Goal: Task Accomplishment & Management: Use online tool/utility

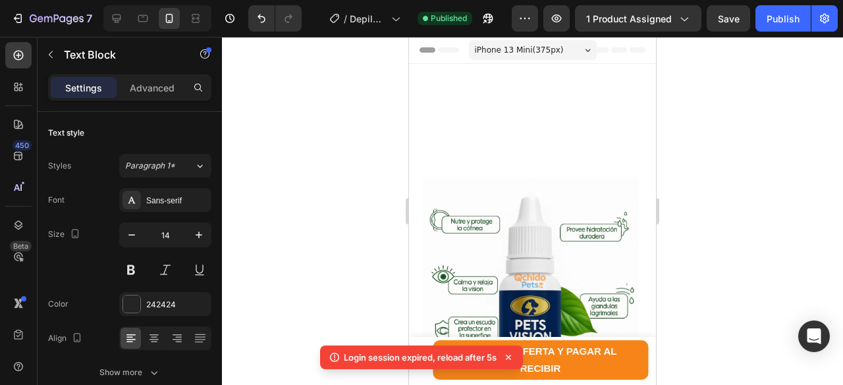
scroll to position [856, 0]
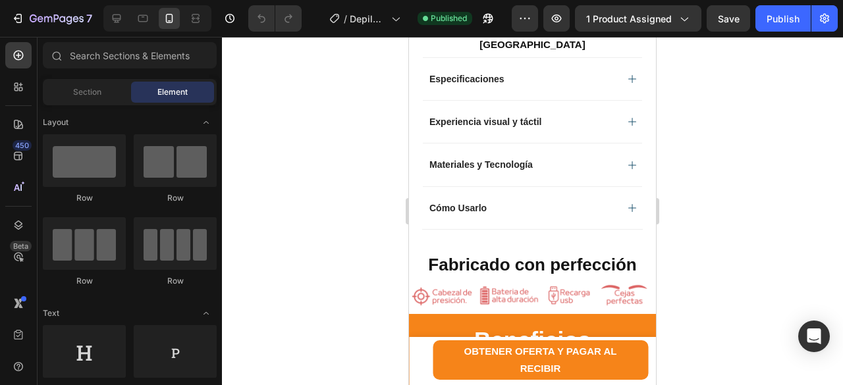
scroll to position [867, 0]
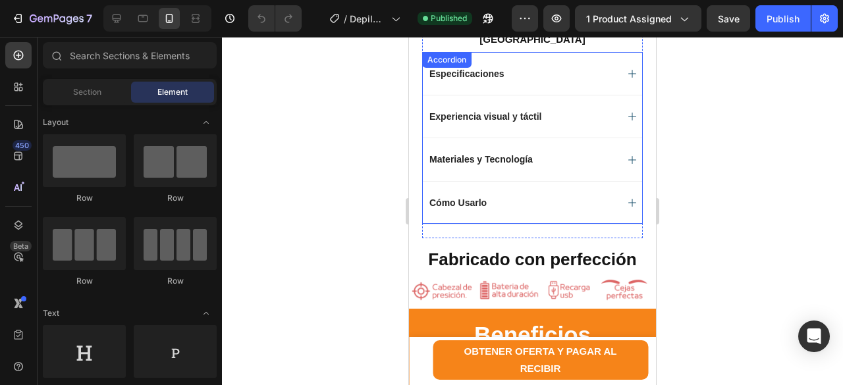
click at [556, 167] on div "Materiales y Tecnología" at bounding box center [521, 159] width 189 height 16
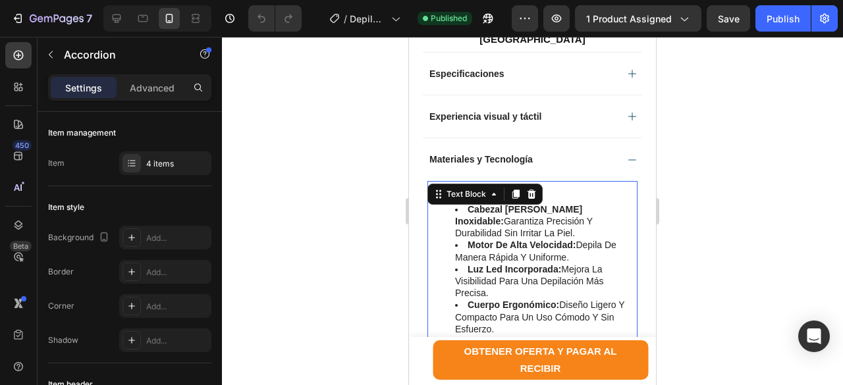
click at [490, 194] on div "cabezal de acero inoxidable: garantiza precisión y durabilidad sin irritar la p…" at bounding box center [532, 281] width 210 height 201
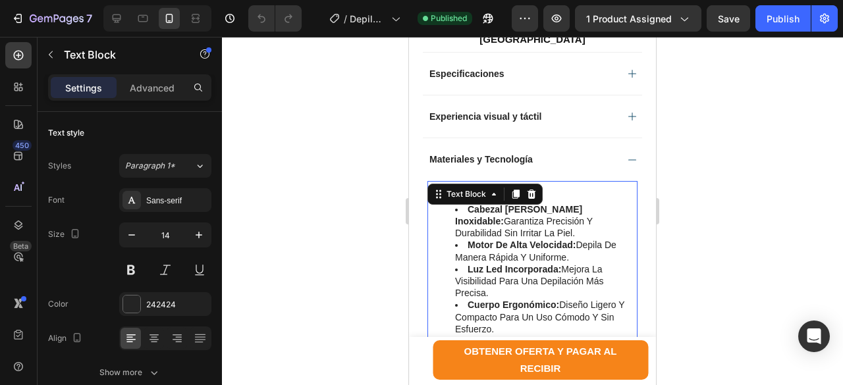
click at [552, 201] on div "cabezal de acero inoxidable: garantiza precisión y durabilidad sin irritar la p…" at bounding box center [532, 281] width 210 height 201
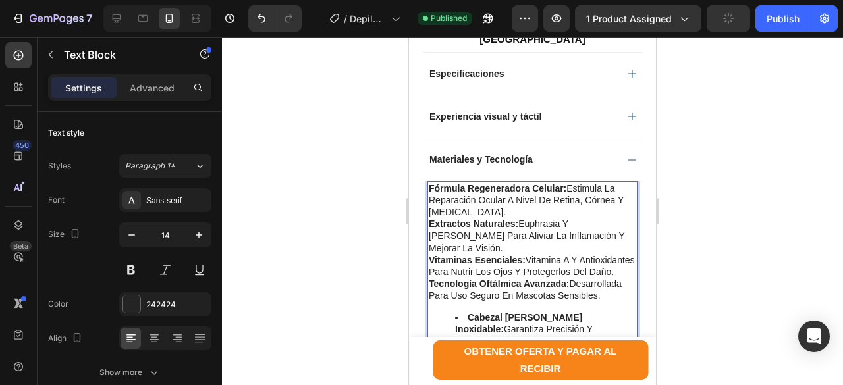
click at [455, 321] on li "cabezal de acero inoxidable: garantiza precisión y durabilidad sin irritar la p…" at bounding box center [545, 329] width 181 height 36
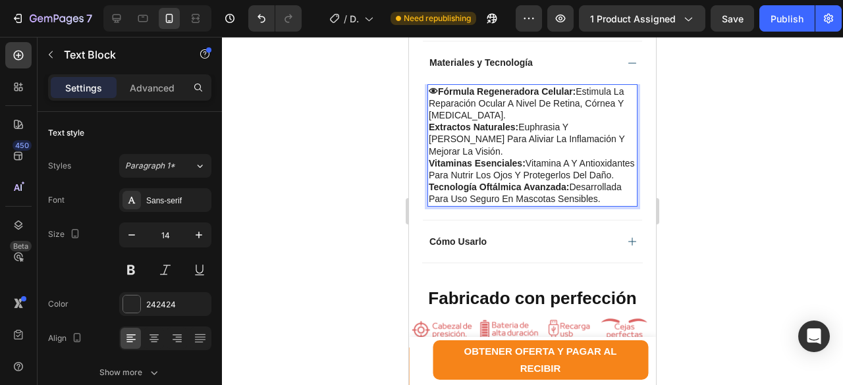
click at [430, 108] on p "👁Fórmula regeneradora celular: estimula la reparación ocular a nivel de retina,…" at bounding box center [532, 104] width 207 height 36
click at [429, 142] on p "🌿Extractos naturales: Euphrasia y Luteína para aliviar la inflamación y mejorar…" at bounding box center [532, 139] width 207 height 36
click at [428, 155] on div "👁Fórmula regeneradora celular: estimula la reparación ocular a nivel de retina,…" at bounding box center [532, 145] width 210 height 122
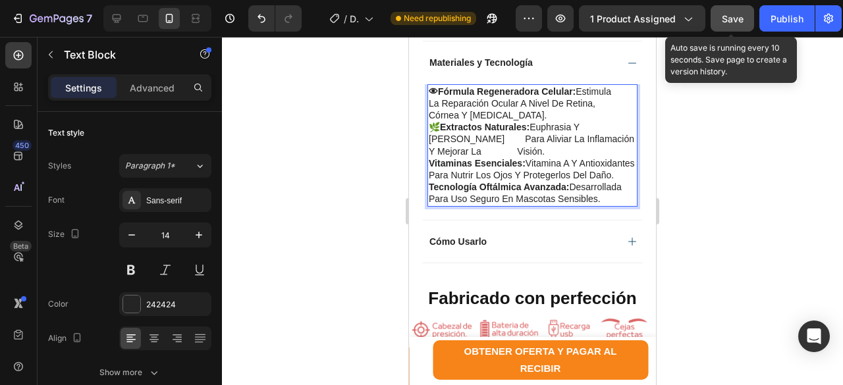
click at [731, 14] on span "Save" at bounding box center [732, 18] width 22 height 11
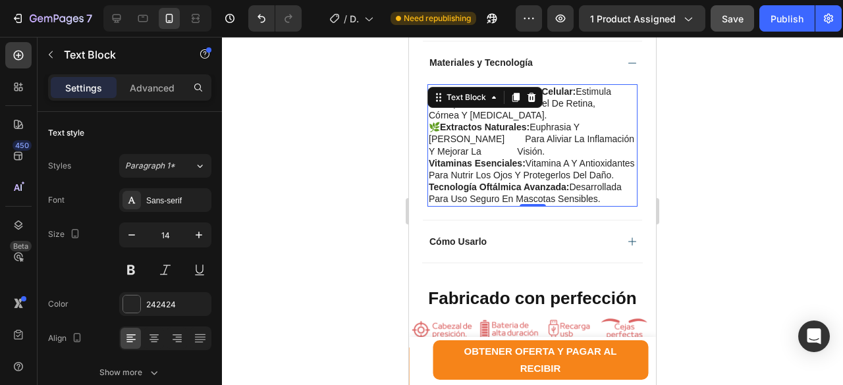
click at [436, 167] on strong "Vitaminas esenciales:" at bounding box center [477, 163] width 97 height 11
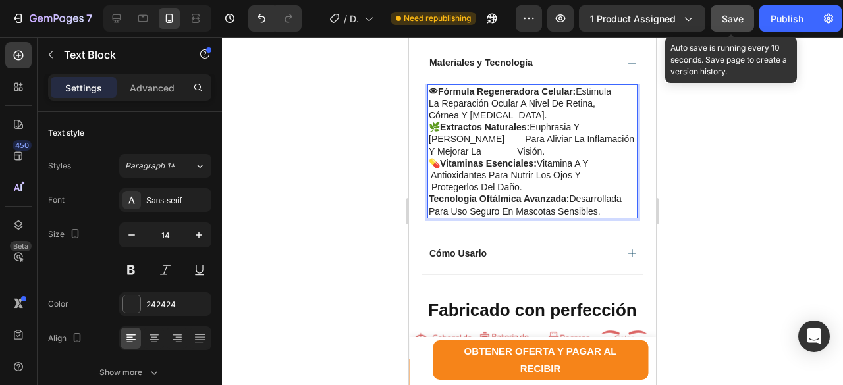
click at [729, 22] on span "Save" at bounding box center [732, 18] width 22 height 11
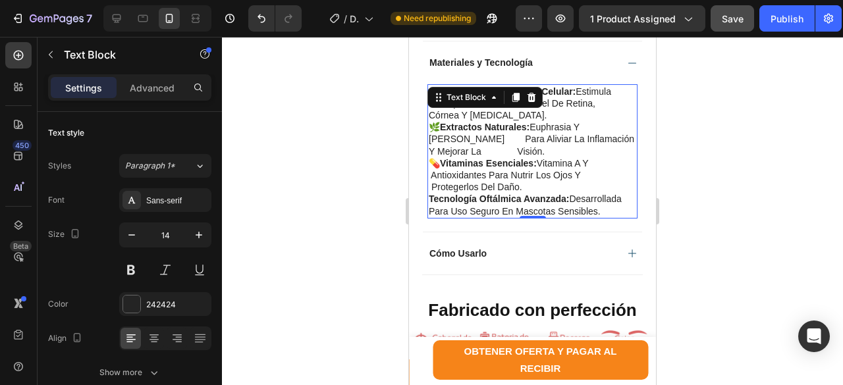
click at [436, 204] on strong "Tecnología oftálmica avanzada:" at bounding box center [499, 199] width 140 height 11
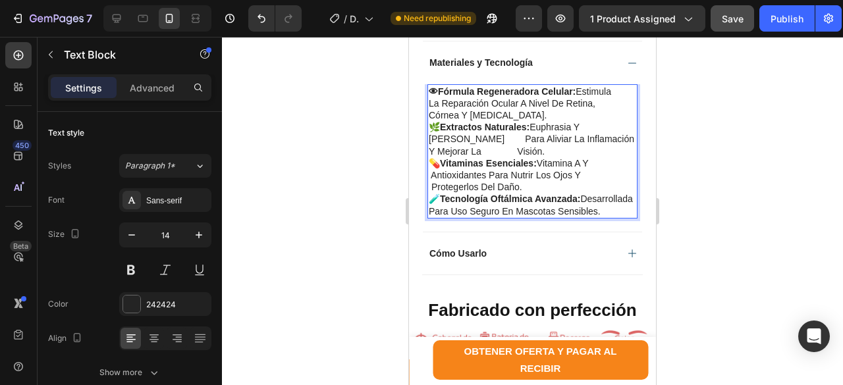
click at [429, 215] on p "🧪Tecnología oftálmica avanzada: desarrollada para uso seguro en mascotas sensib…" at bounding box center [532, 205] width 207 height 24
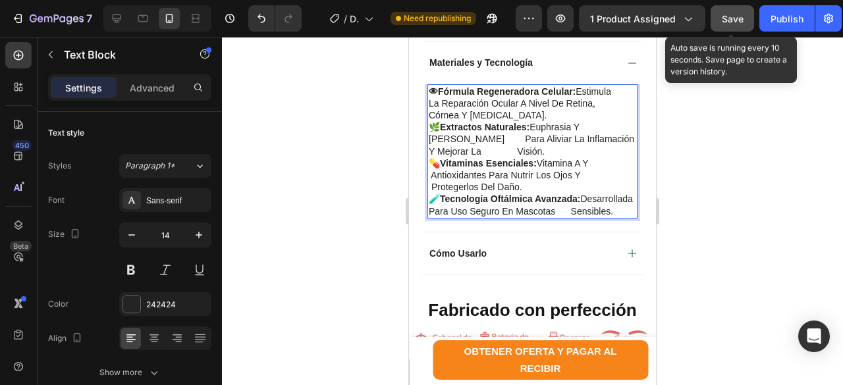
click at [733, 18] on span "Save" at bounding box center [732, 18] width 22 height 11
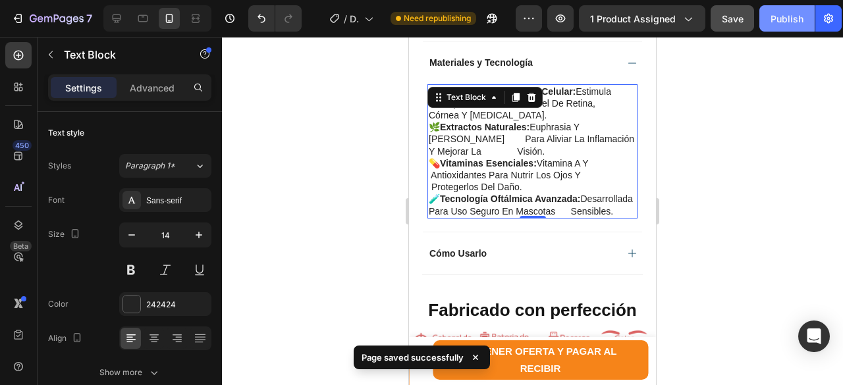
click at [793, 22] on div "Publish" at bounding box center [786, 19] width 33 height 14
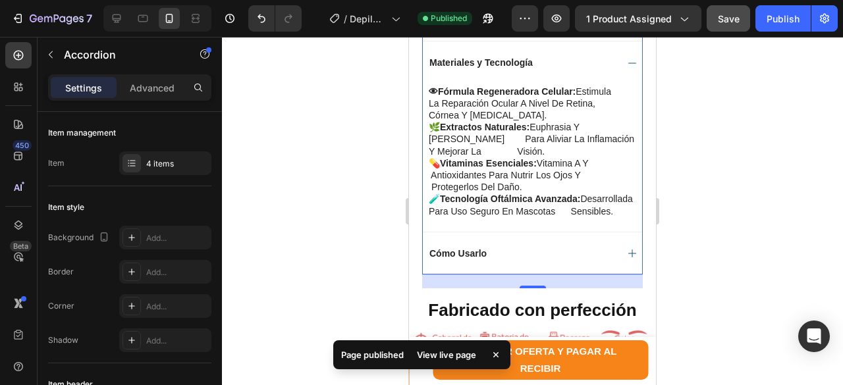
click at [627, 64] on icon at bounding box center [632, 63] width 11 height 11
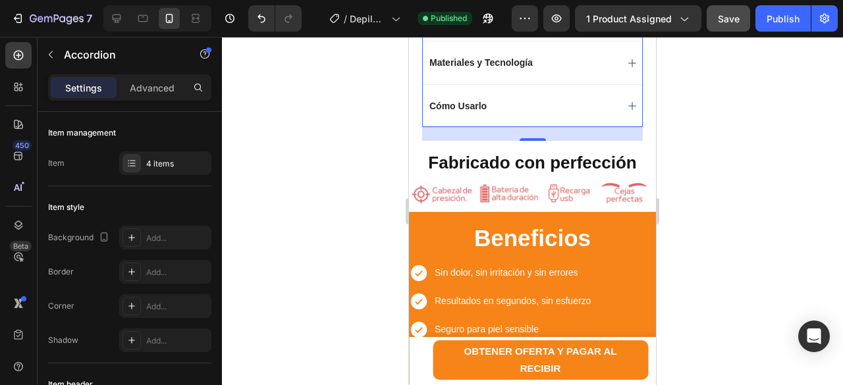
click at [512, 68] on p "Materiales y Tecnología" at bounding box center [480, 63] width 103 height 12
click at [508, 84] on div "Materiales y Tecnología" at bounding box center [532, 62] width 219 height 43
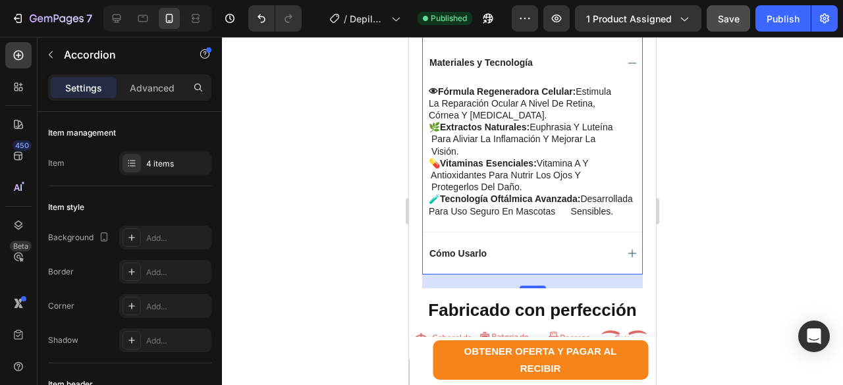
click at [508, 84] on div "Materiales y Tecnología" at bounding box center [532, 62] width 219 height 43
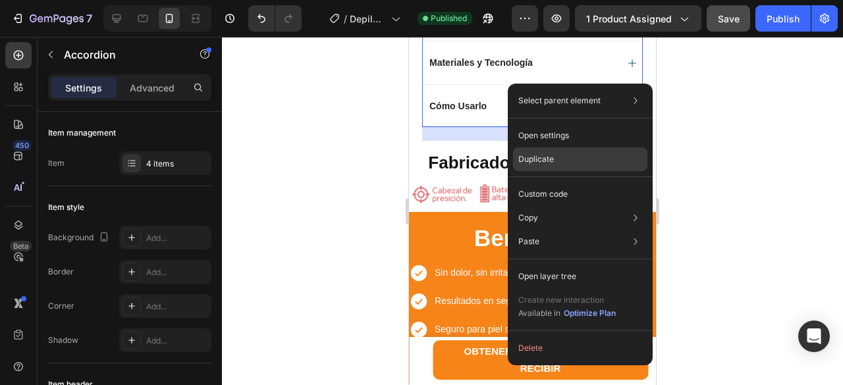
click at [538, 157] on p "Duplicate" at bounding box center [536, 159] width 36 height 12
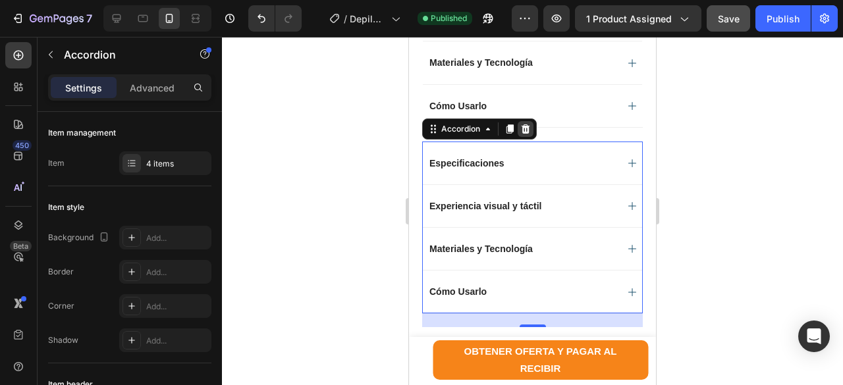
click at [525, 132] on icon at bounding box center [525, 128] width 9 height 9
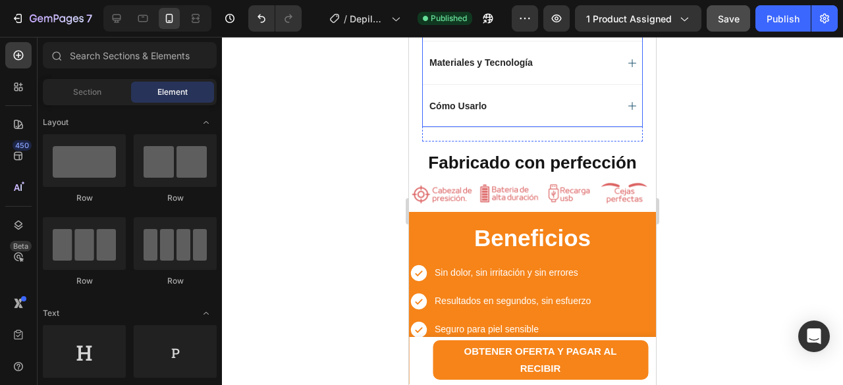
click at [470, 107] on p "Cómo Usarlo" at bounding box center [457, 106] width 57 height 12
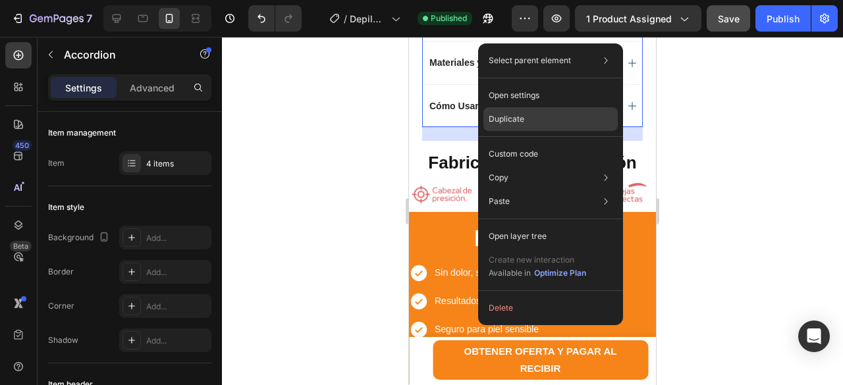
click at [505, 116] on p "Duplicate" at bounding box center [506, 119] width 36 height 12
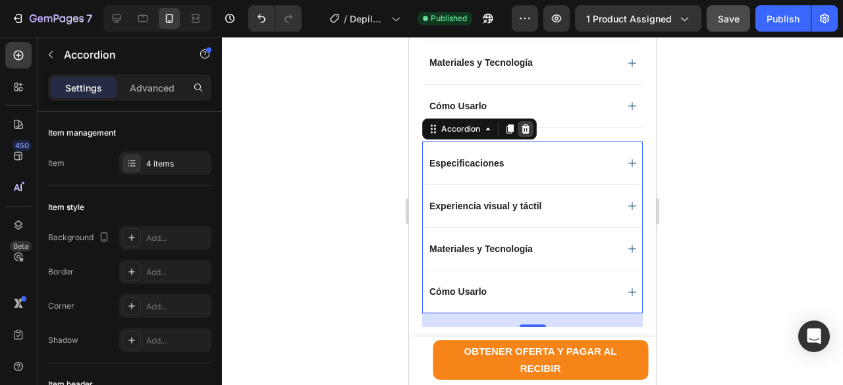
click at [528, 134] on icon at bounding box center [525, 128] width 9 height 9
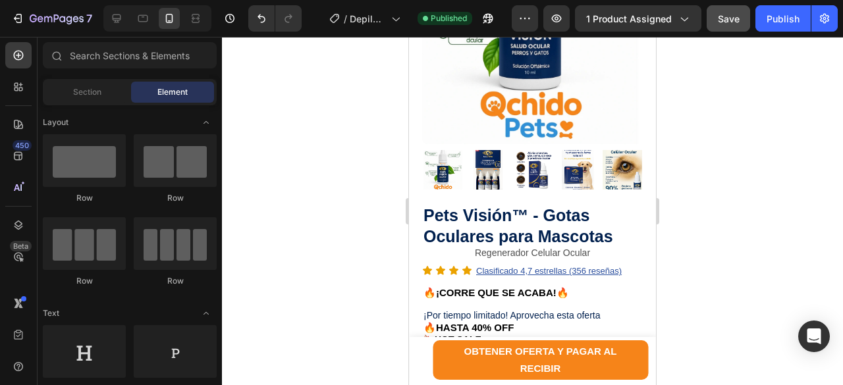
scroll to position [115, 0]
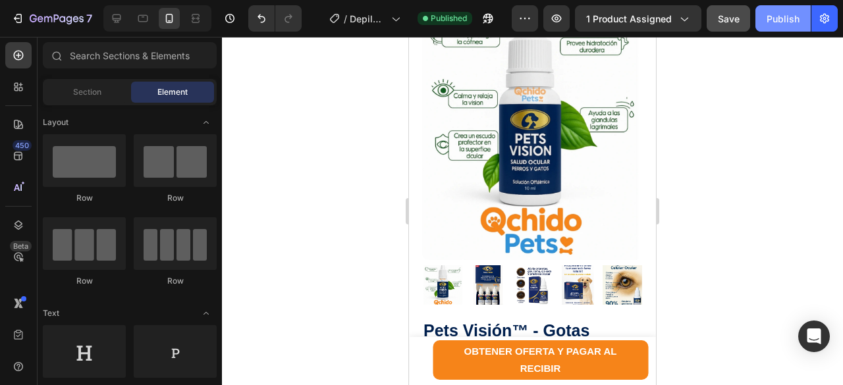
click at [785, 20] on div "Publish" at bounding box center [782, 19] width 33 height 14
click at [755, 5] on button "Publish" at bounding box center [782, 18] width 55 height 26
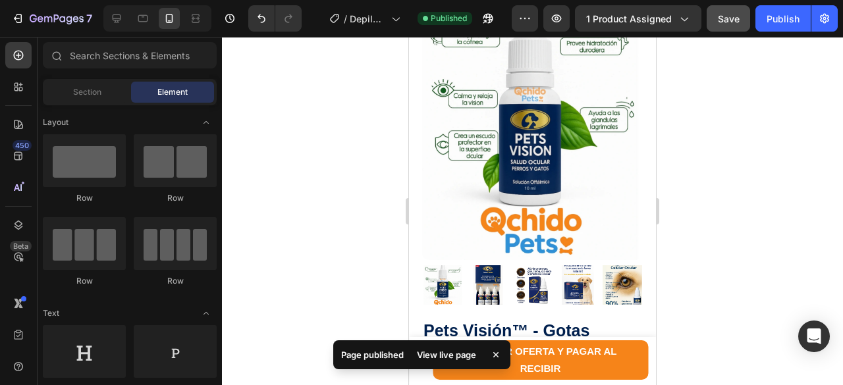
click at [440, 375] on div "Page published View live page" at bounding box center [421, 357] width 182 height 45
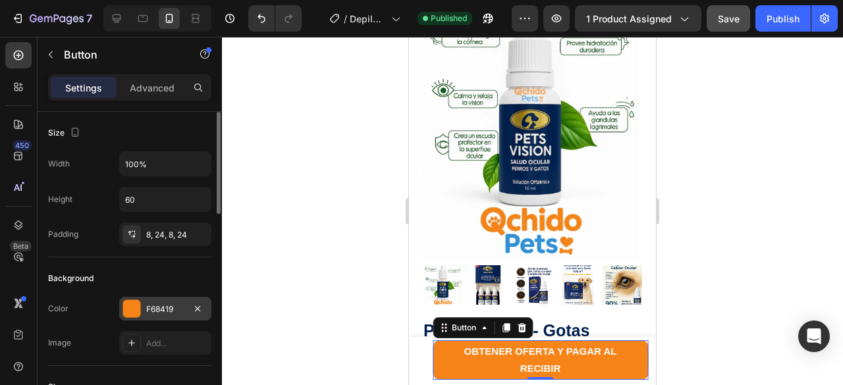
click at [134, 308] on div at bounding box center [131, 308] width 17 height 17
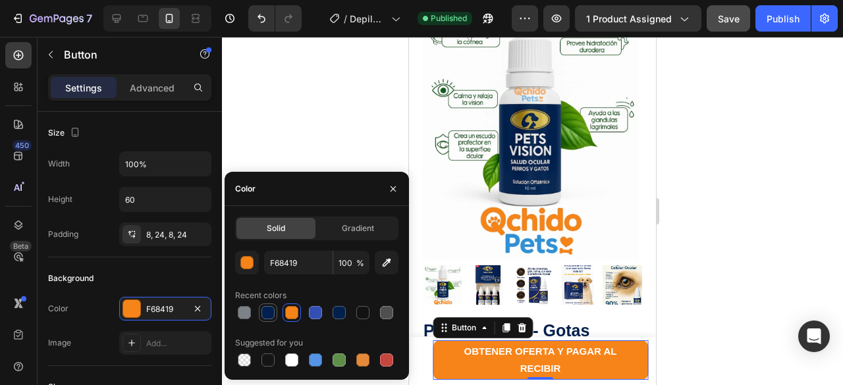
click at [265, 315] on div at bounding box center [267, 312] width 13 height 13
type input "01204E"
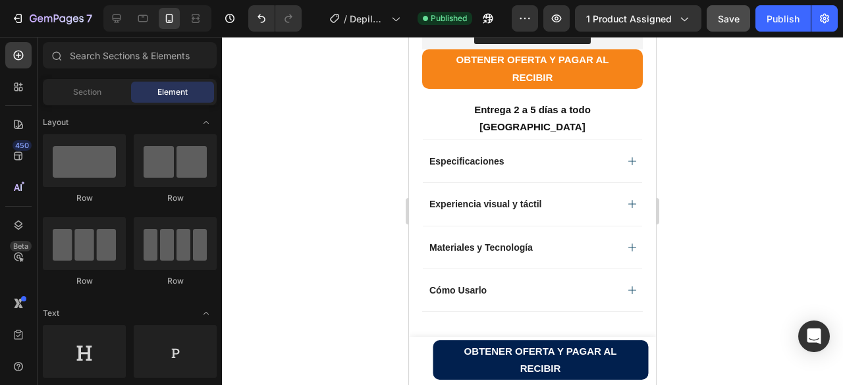
scroll to position [687, 0]
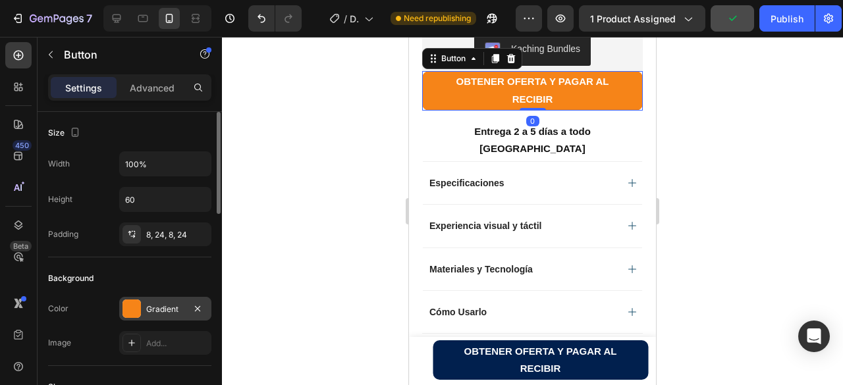
click at [136, 308] on div at bounding box center [131, 309] width 18 height 18
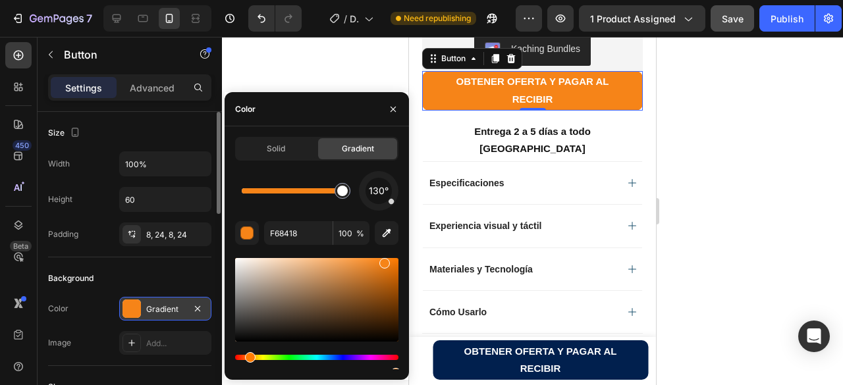
click at [161, 309] on div "Gradient" at bounding box center [165, 309] width 38 height 12
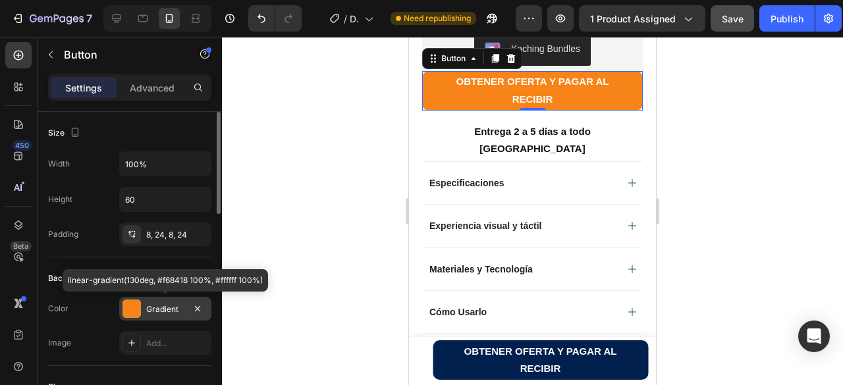
click at [157, 305] on div "Gradient" at bounding box center [165, 309] width 38 height 12
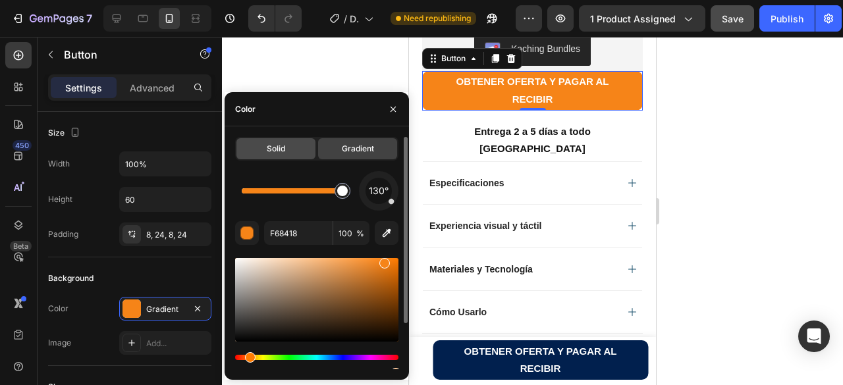
click at [282, 155] on div "Solid" at bounding box center [275, 148] width 79 height 21
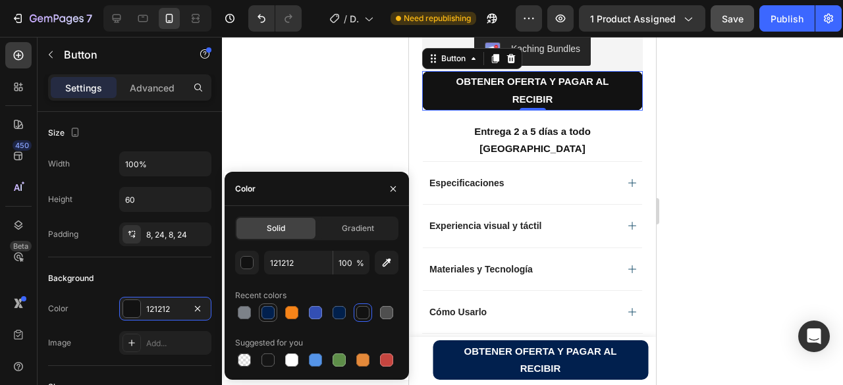
click at [271, 314] on div at bounding box center [267, 312] width 13 height 13
type input "01204E"
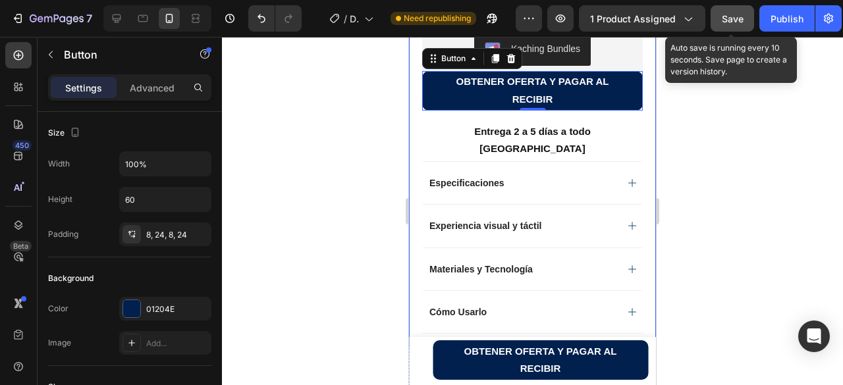
click at [725, 18] on span "Save" at bounding box center [732, 18] width 22 height 11
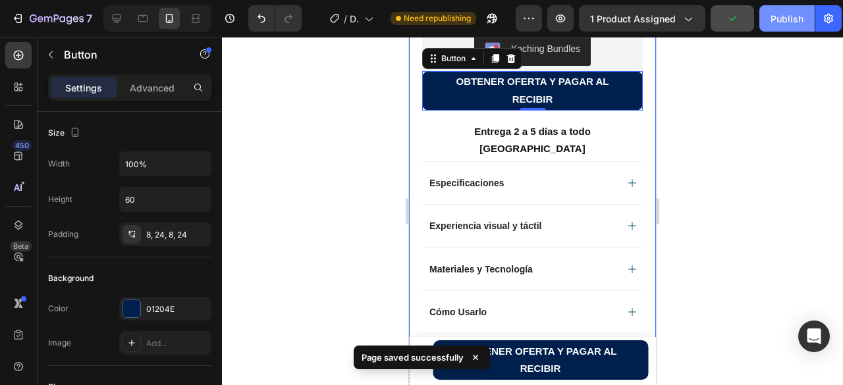
click at [786, 15] on div "Publish" at bounding box center [786, 19] width 33 height 14
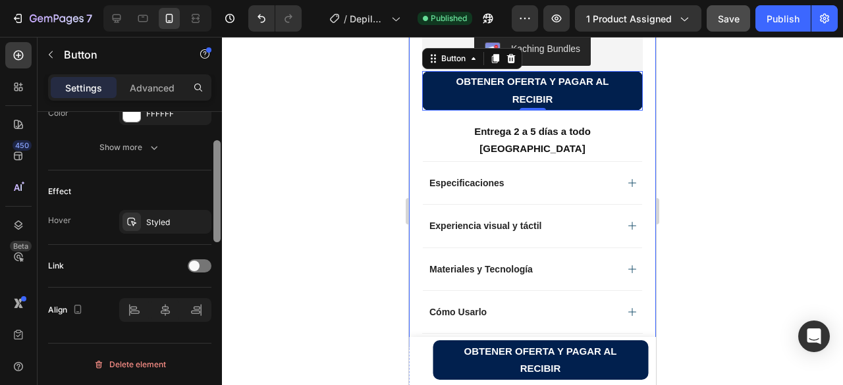
scroll to position [485, 0]
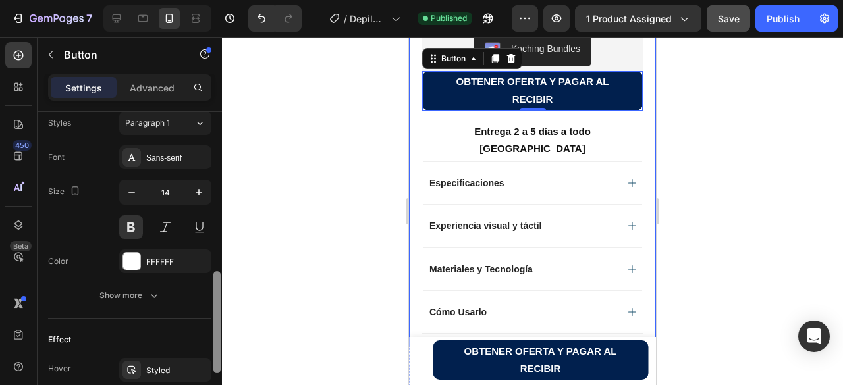
drag, startPoint x: 217, startPoint y: 151, endPoint x: 237, endPoint y: 311, distance: 161.2
click at [237, 0] on div "7 / Depilador de Cejas Published Preview 1 product assigned Save Publish 450 Be…" at bounding box center [421, 0] width 843 height 0
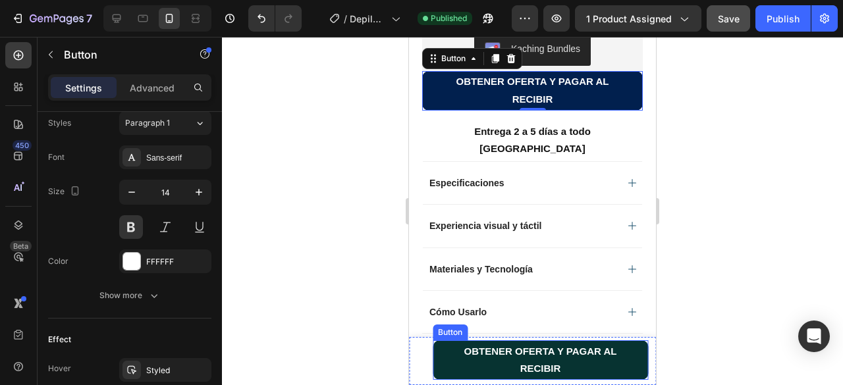
click at [440, 373] on button "OBTENER OFERTA Y PAGAR AL RECIBIR" at bounding box center [540, 359] width 215 height 39
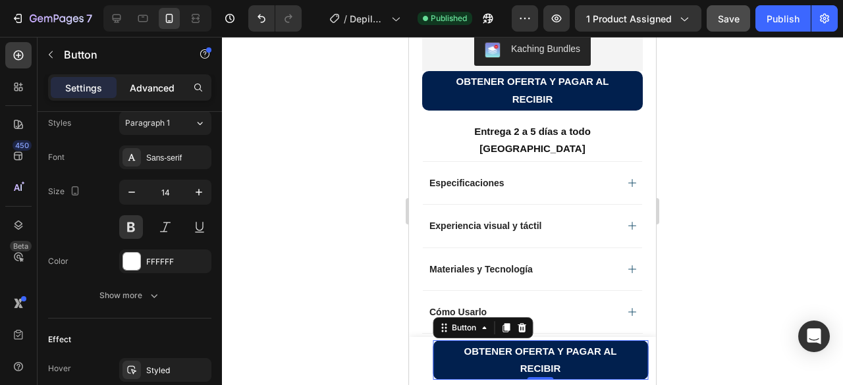
click at [157, 93] on p "Advanced" at bounding box center [152, 88] width 45 height 14
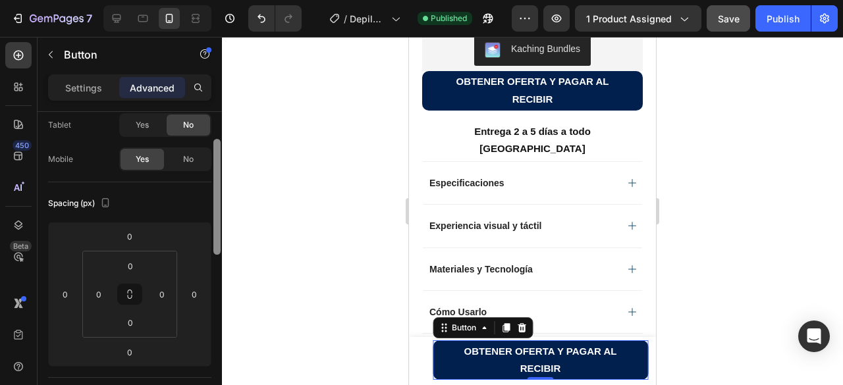
scroll to position [0, 0]
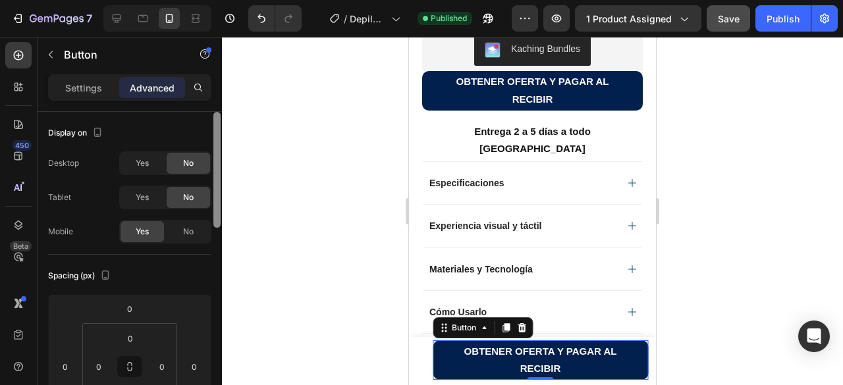
drag, startPoint x: 217, startPoint y: 325, endPoint x: 238, endPoint y: 121, distance: 205.1
click at [238, 0] on div "7 / Depilador de Cejas Published Preview 1 product assigned Save Publish 450 Be…" at bounding box center [421, 0] width 843 height 0
click at [92, 83] on p "Settings" at bounding box center [83, 88] width 37 height 14
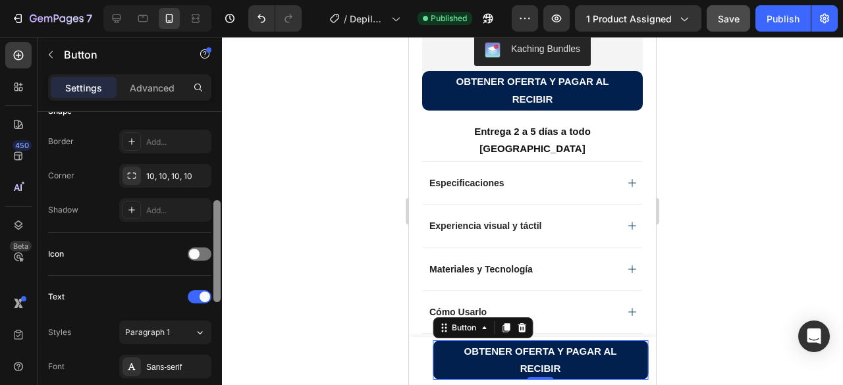
scroll to position [278, 0]
drag, startPoint x: 215, startPoint y: 196, endPoint x: 223, endPoint y: 288, distance: 91.8
click at [223, 0] on div "7 / Depilador de Cejas Published Preview 1 product assigned Save Publish 450 Be…" at bounding box center [421, 0] width 843 height 0
click at [198, 253] on span at bounding box center [194, 252] width 11 height 11
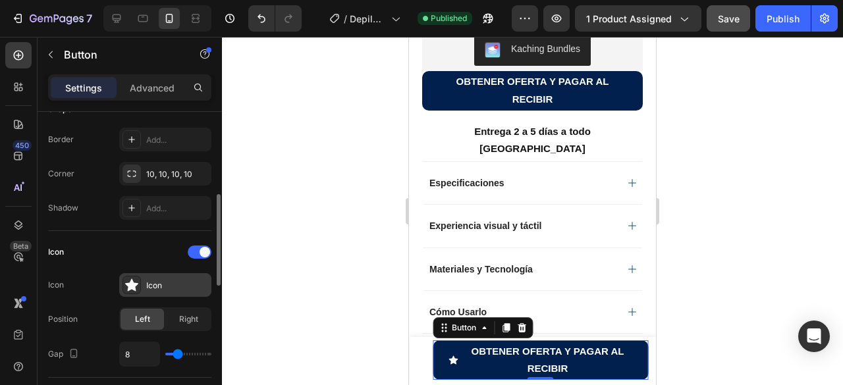
click at [161, 282] on div "Icon" at bounding box center [177, 286] width 62 height 12
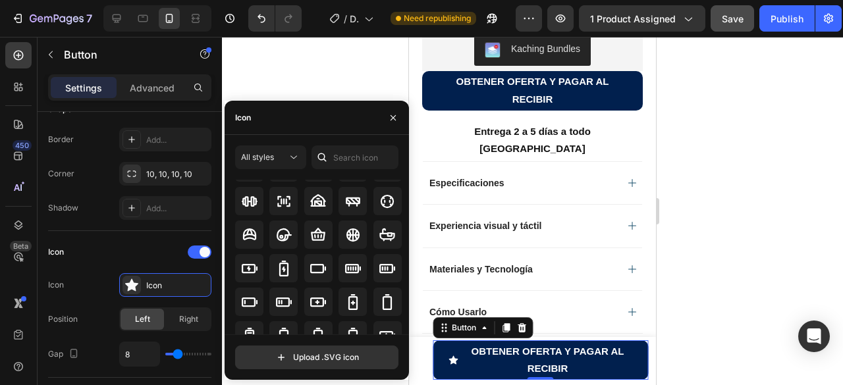
scroll to position [930, 0]
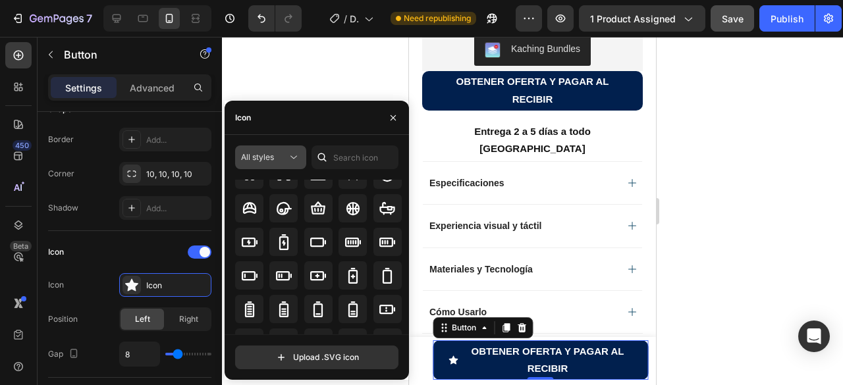
click at [286, 157] on div "All styles" at bounding box center [264, 157] width 46 height 12
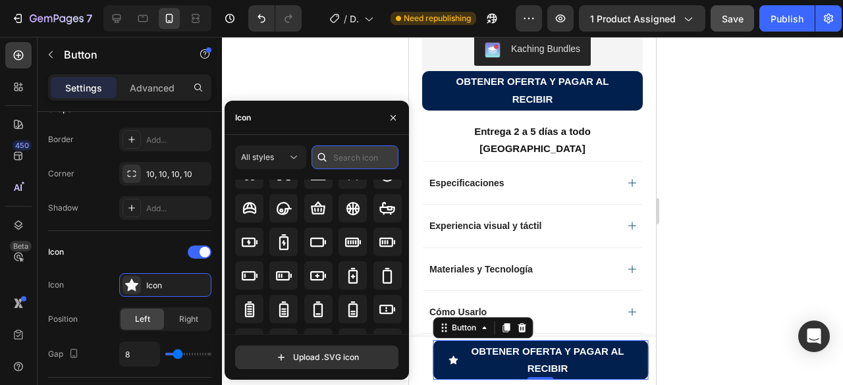
click at [336, 153] on input "text" at bounding box center [354, 157] width 87 height 24
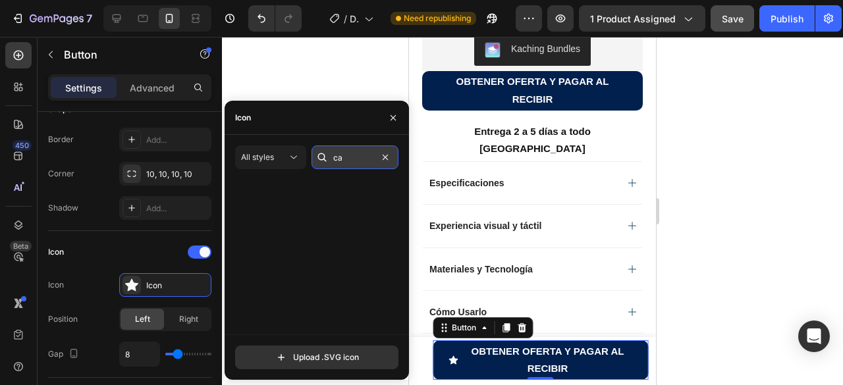
scroll to position [0, 0]
type input "c"
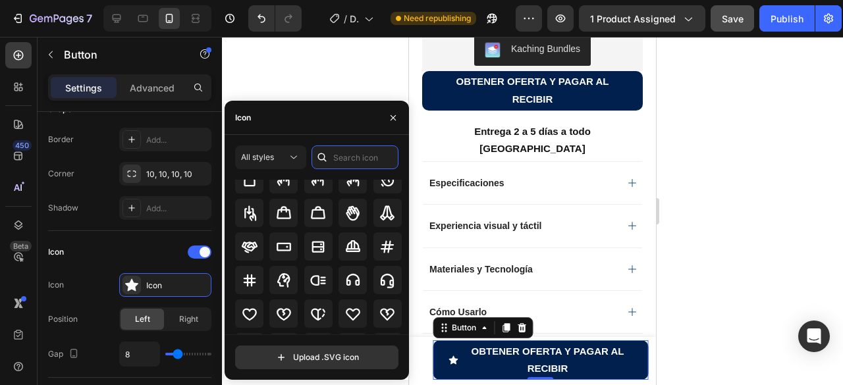
scroll to position [4216, 0]
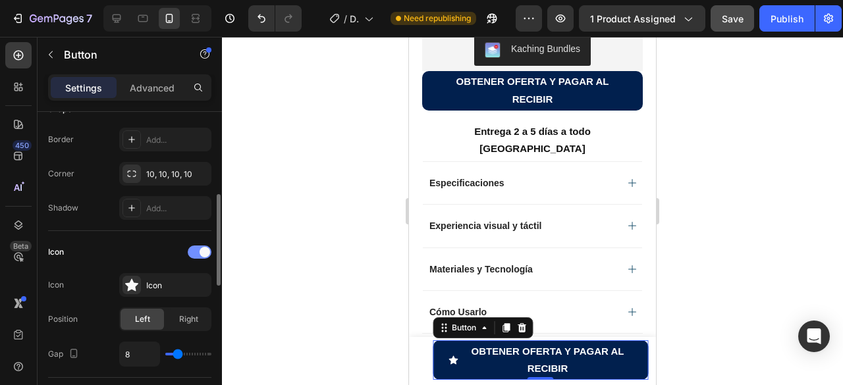
click at [194, 253] on div at bounding box center [200, 252] width 24 height 13
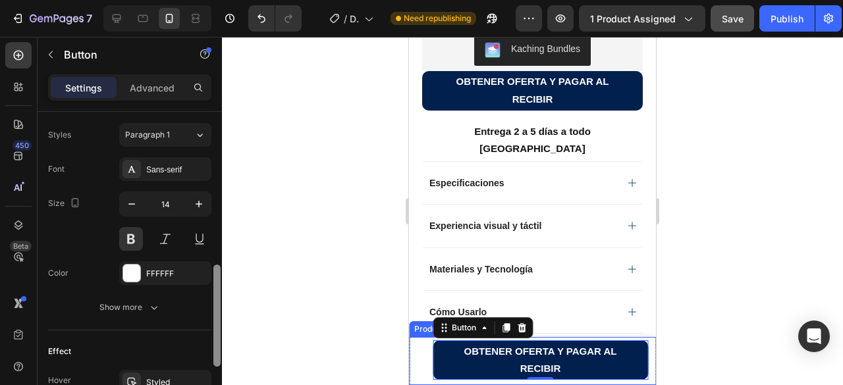
scroll to position [475, 0]
drag, startPoint x: 219, startPoint y: 284, endPoint x: 221, endPoint y: 349, distance: 65.2
click at [221, 349] on div at bounding box center [217, 267] width 10 height 311
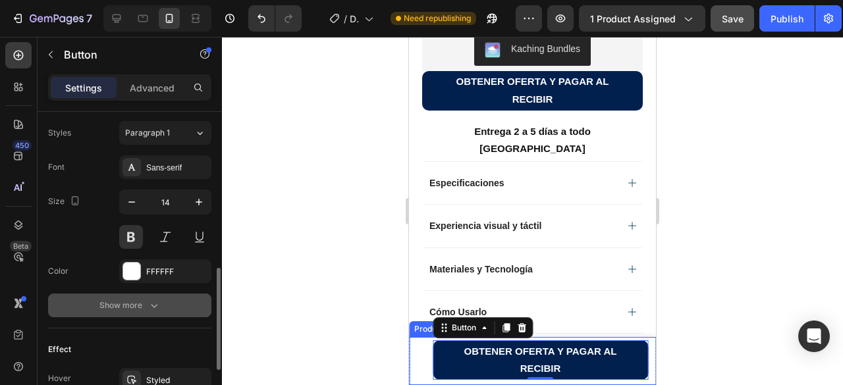
click at [158, 301] on icon "button" at bounding box center [153, 305] width 13 height 13
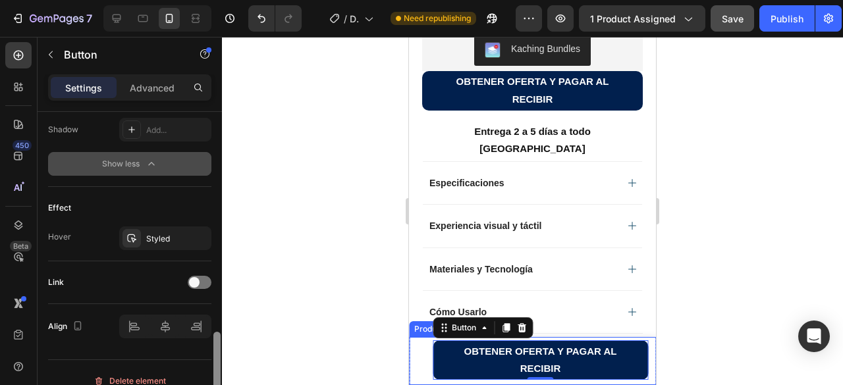
scroll to position [797, 0]
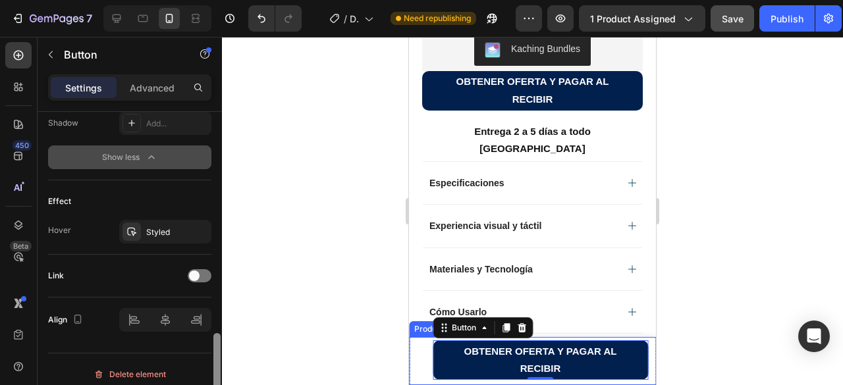
drag, startPoint x: 218, startPoint y: 303, endPoint x: 231, endPoint y: 409, distance: 106.8
click at [231, 0] on html "7 / Depilador de Cejas Need republishing Preview 1 product assigned Save Publis…" at bounding box center [421, 0] width 843 height 0
click at [128, 228] on icon at bounding box center [131, 231] width 11 height 11
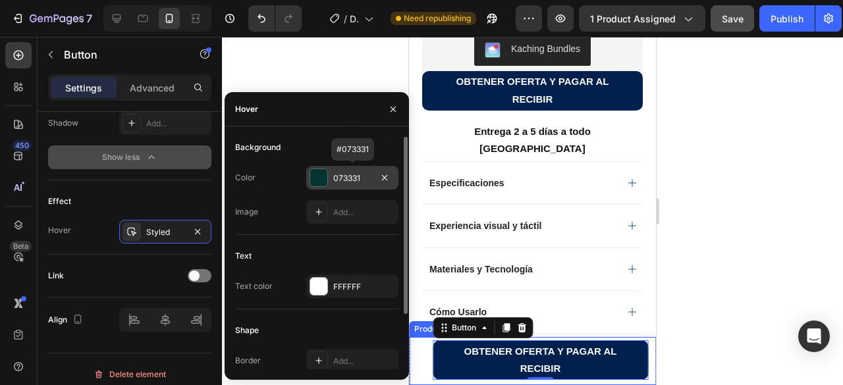
click at [314, 184] on div at bounding box center [318, 177] width 17 height 17
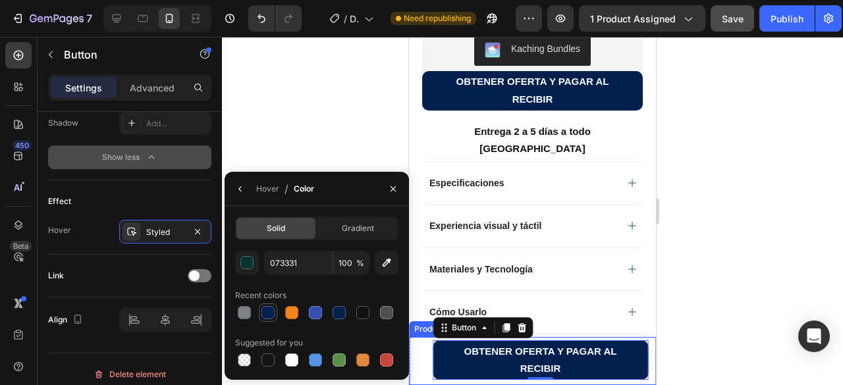
click at [263, 313] on div at bounding box center [267, 312] width 13 height 13
type input "01204E"
click at [263, 313] on div at bounding box center [267, 312] width 13 height 13
click at [269, 190] on div "Hover" at bounding box center [267, 189] width 23 height 12
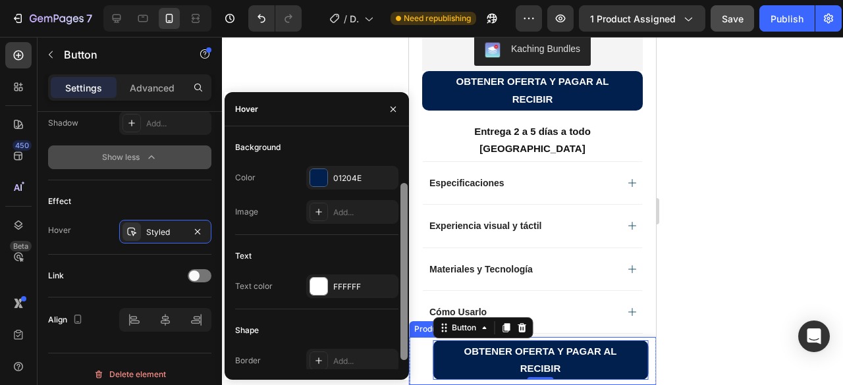
scroll to position [30, 0]
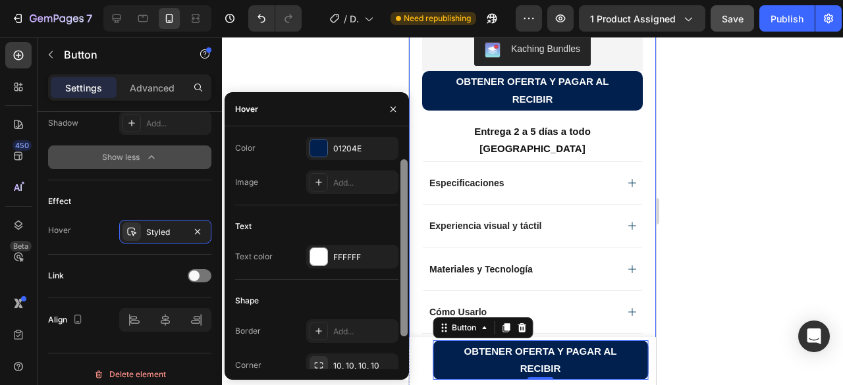
drag, startPoint x: 815, startPoint y: 251, endPoint x: 412, endPoint y: 267, distance: 403.2
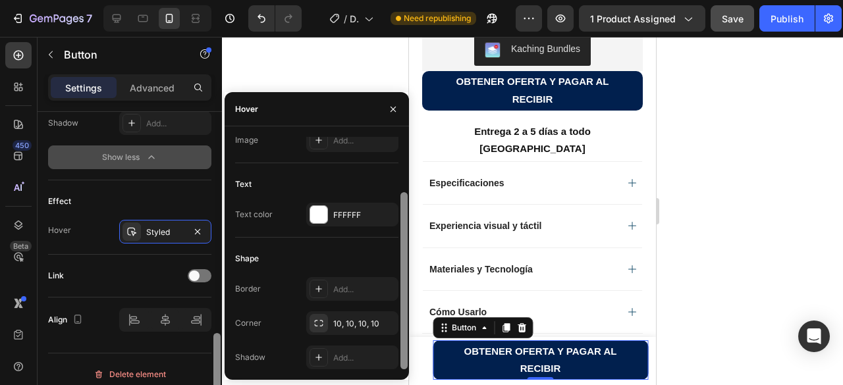
scroll to position [807, 0]
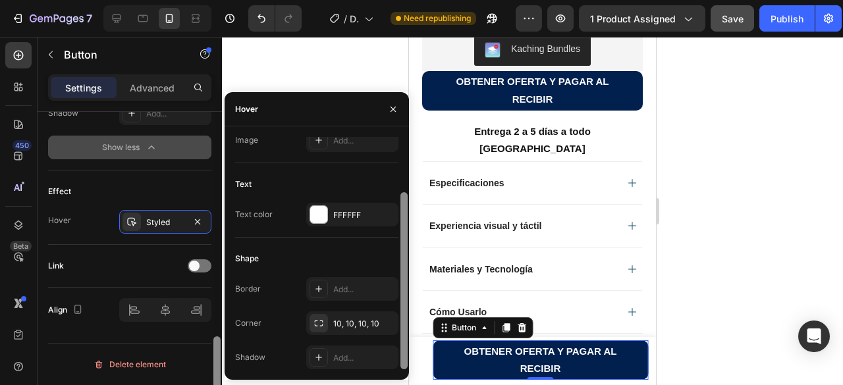
drag, startPoint x: 219, startPoint y: 355, endPoint x: 224, endPoint y: 394, distance: 38.5
click at [224, 0] on html "7 / Depilador de Cejas Need republishing Preview 1 product assigned Save Publis…" at bounding box center [421, 0] width 843 height 0
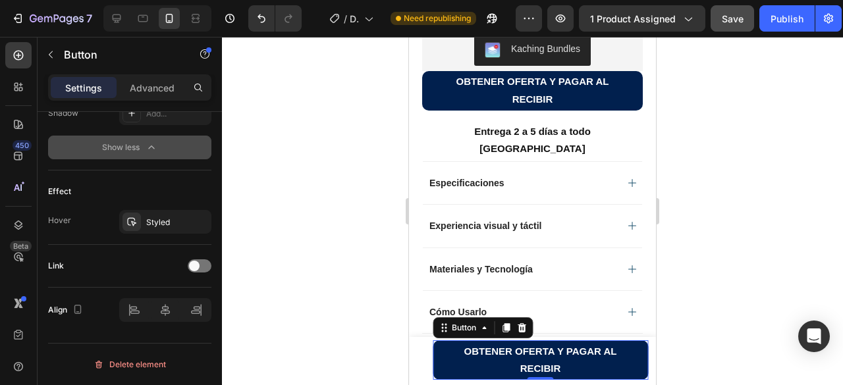
click at [269, 68] on div at bounding box center [532, 211] width 621 height 348
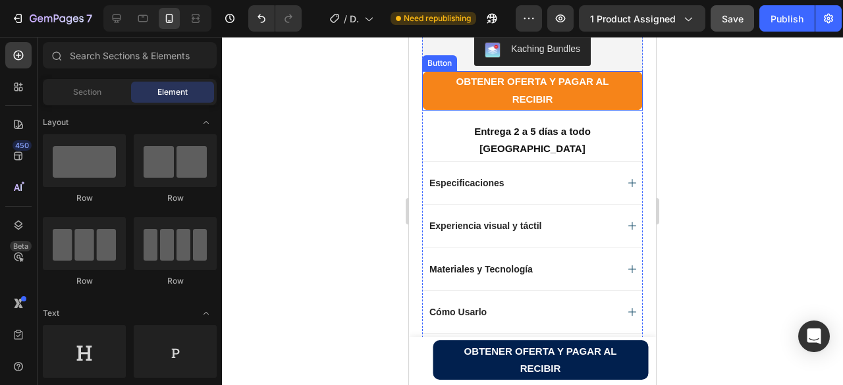
click at [431, 111] on button "OBTENER OFERTA Y PAGAR AL RECIBIR" at bounding box center [532, 90] width 221 height 39
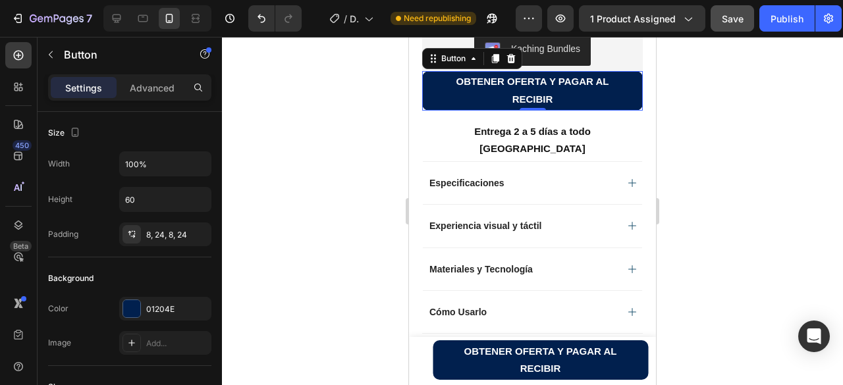
click at [264, 248] on div at bounding box center [532, 211] width 621 height 348
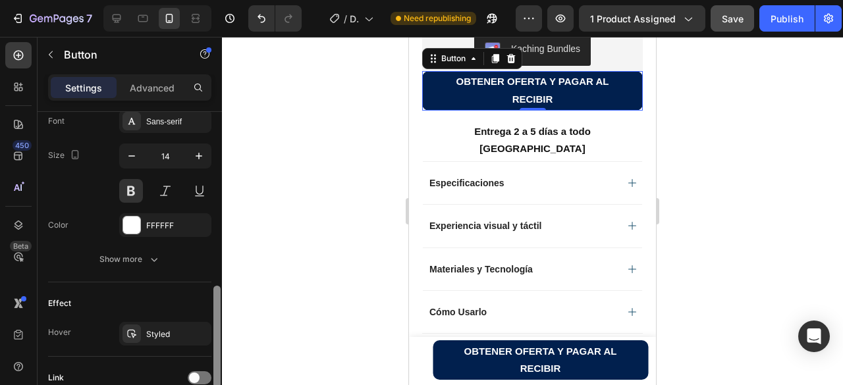
drag, startPoint x: 219, startPoint y: 203, endPoint x: 228, endPoint y: 376, distance: 172.7
click at [228, 0] on div "7 / Depilador de Cejas Need republishing Preview 1 product assigned Save Publis…" at bounding box center [421, 0] width 843 height 0
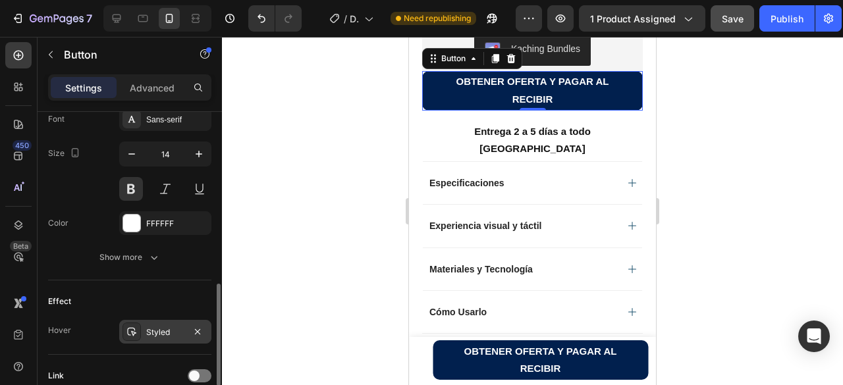
click at [153, 336] on div "Styled" at bounding box center [165, 333] width 38 height 12
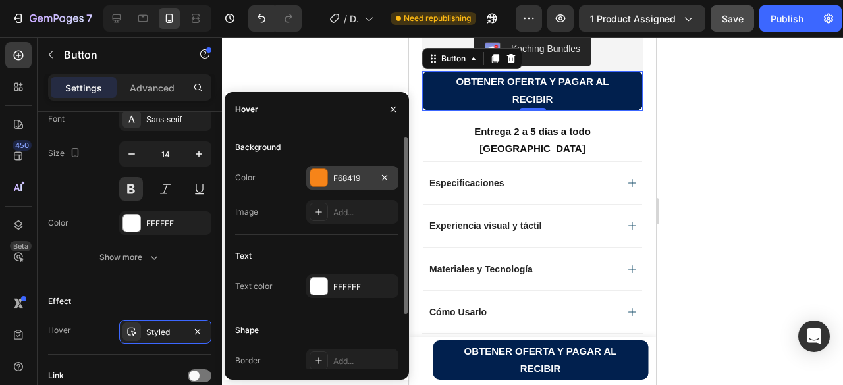
click at [318, 182] on div at bounding box center [318, 177] width 17 height 17
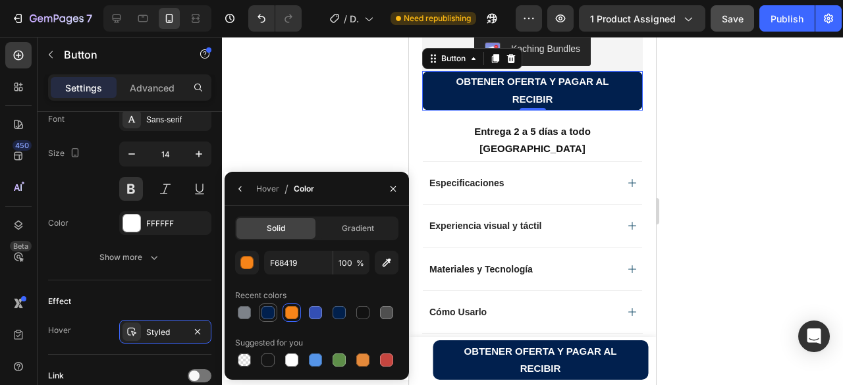
click at [267, 316] on div at bounding box center [267, 312] width 13 height 13
type input "01204E"
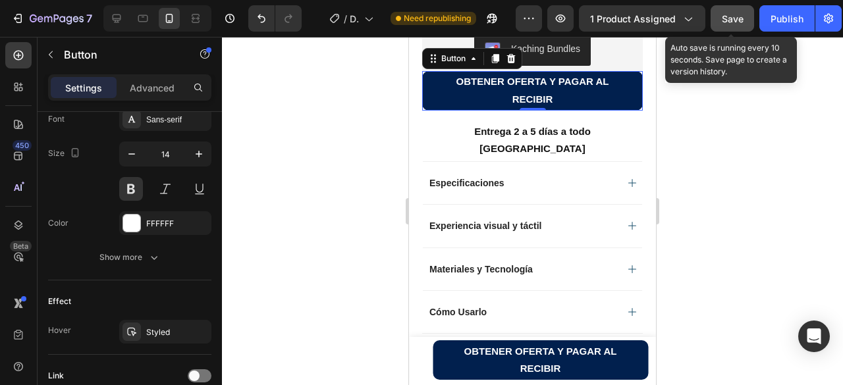
click at [727, 18] on span "Save" at bounding box center [732, 18] width 22 height 11
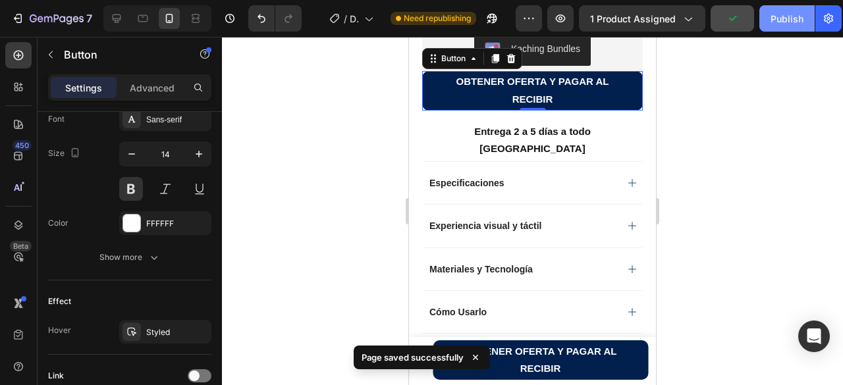
click at [783, 19] on div "Publish" at bounding box center [786, 19] width 33 height 14
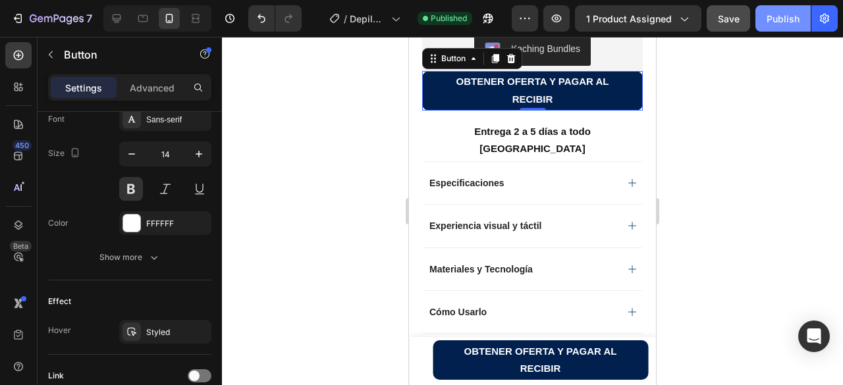
click at [774, 16] on div "Publish" at bounding box center [782, 19] width 33 height 14
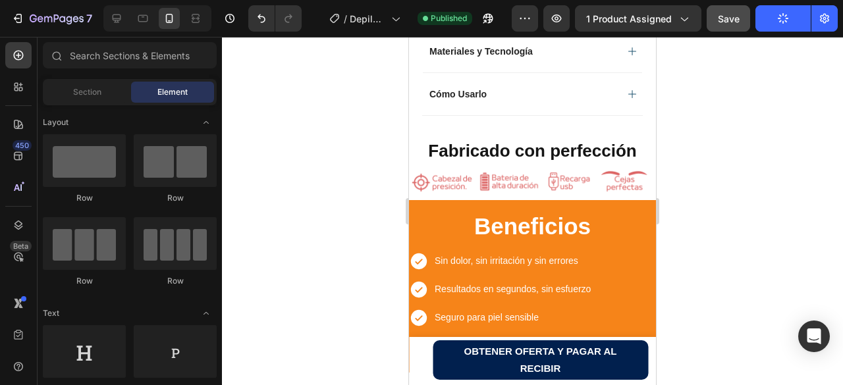
scroll to position [953, 0]
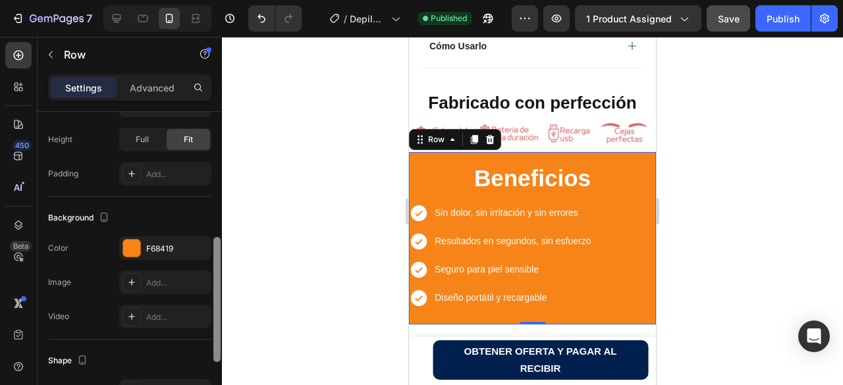
drag, startPoint x: 218, startPoint y: 136, endPoint x: 228, endPoint y: 261, distance: 126.1
click at [228, 0] on div "7 / Depilador de Cejas Published Preview 1 product assigned Save Publish 450 Be…" at bounding box center [421, 0] width 843 height 0
click at [129, 249] on div at bounding box center [131, 246] width 17 height 17
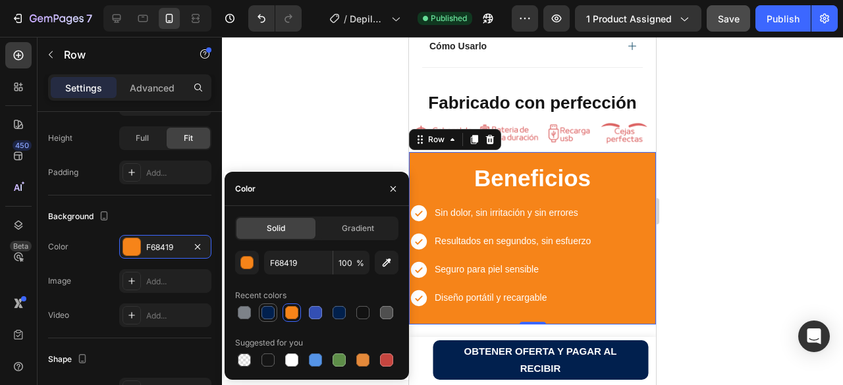
click at [265, 313] on div at bounding box center [267, 312] width 13 height 13
type input "01204E"
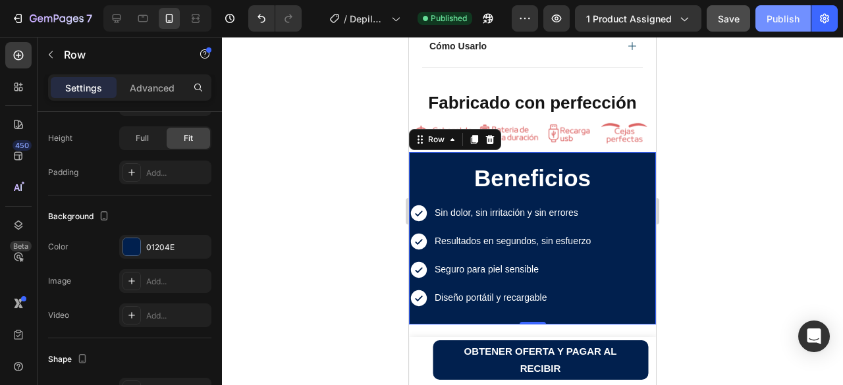
click at [786, 16] on div "Publish" at bounding box center [782, 19] width 33 height 14
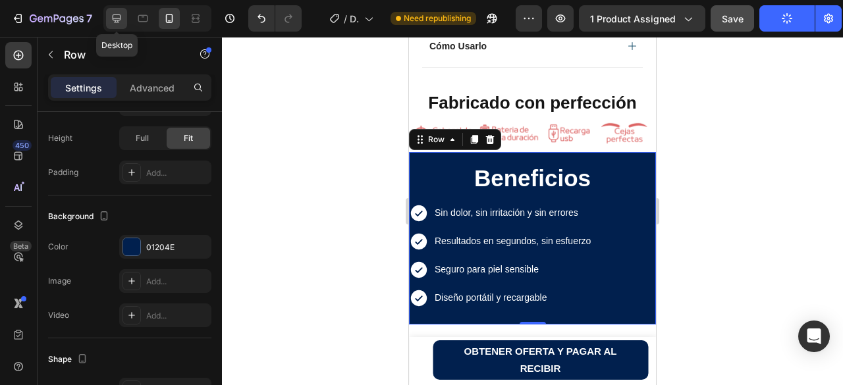
click at [115, 15] on icon at bounding box center [117, 18] width 9 height 9
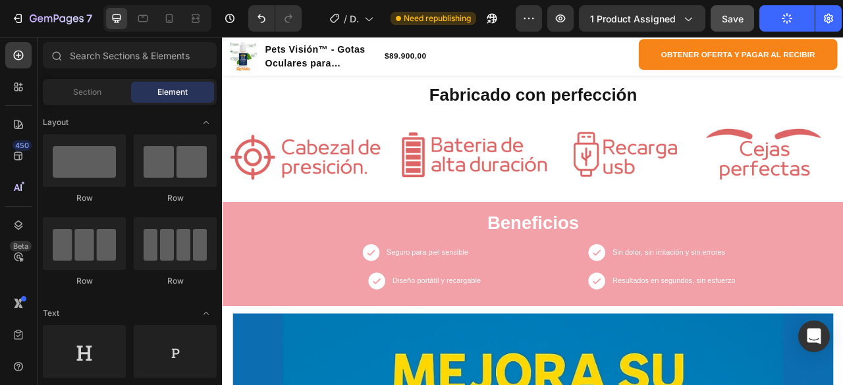
scroll to position [706, 0]
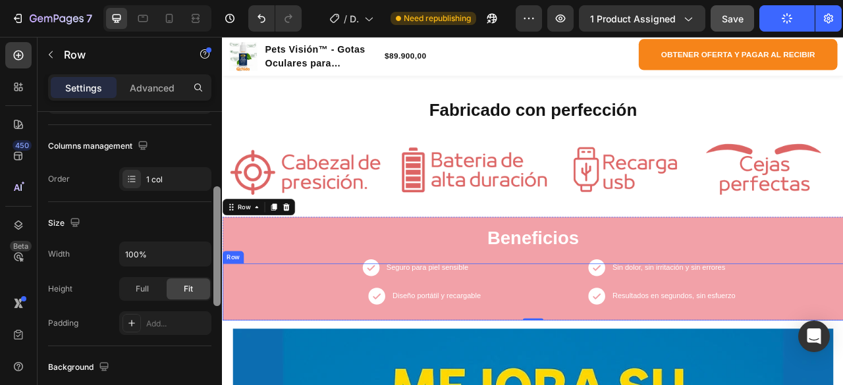
drag, startPoint x: 437, startPoint y: 182, endPoint x: 228, endPoint y: 324, distance: 252.1
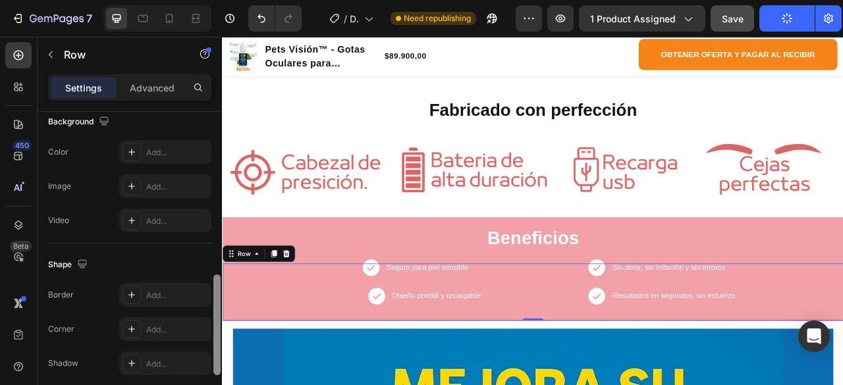
scroll to position [511, 0]
click at [213, 344] on div at bounding box center [216, 328] width 7 height 101
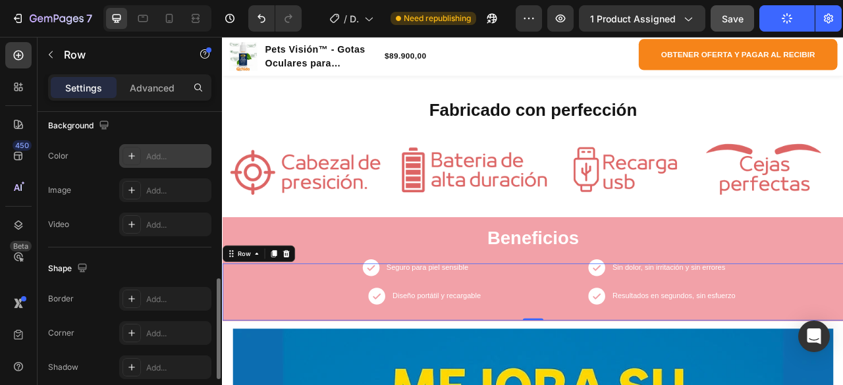
click at [133, 156] on icon at bounding box center [131, 156] width 7 height 7
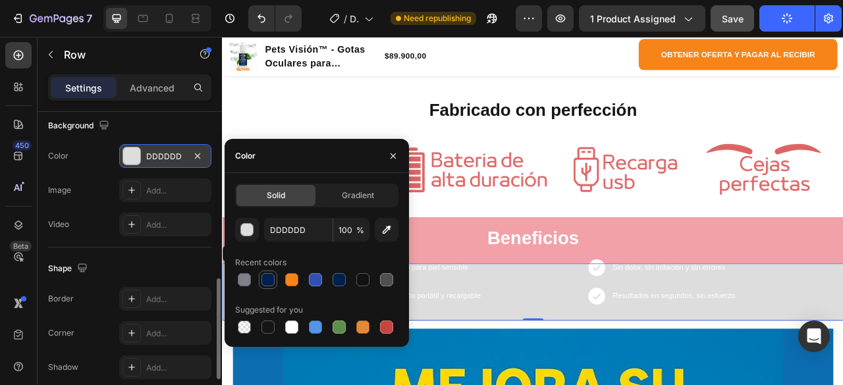
click at [268, 277] on div at bounding box center [267, 279] width 13 height 13
type input "01204E"
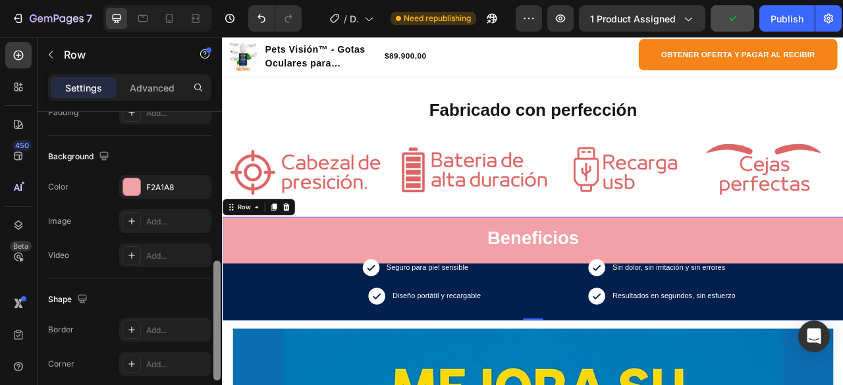
scroll to position [399, 0]
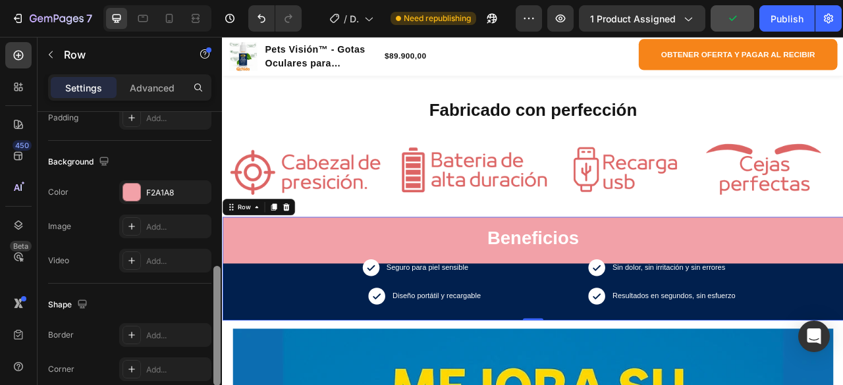
drag, startPoint x: 217, startPoint y: 327, endPoint x: 218, endPoint y: 290, distance: 36.2
click at [218, 290] on div at bounding box center [216, 326] width 7 height 120
click at [134, 193] on div at bounding box center [131, 192] width 17 height 17
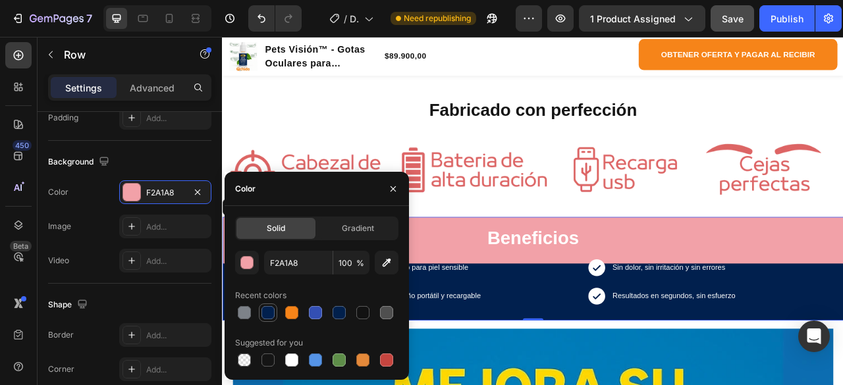
click at [268, 317] on div at bounding box center [267, 312] width 13 height 13
type input "01204E"
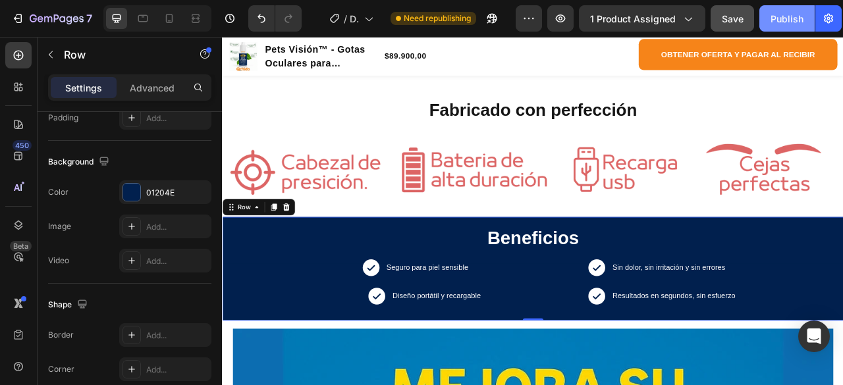
click at [780, 18] on div "Publish" at bounding box center [786, 19] width 33 height 14
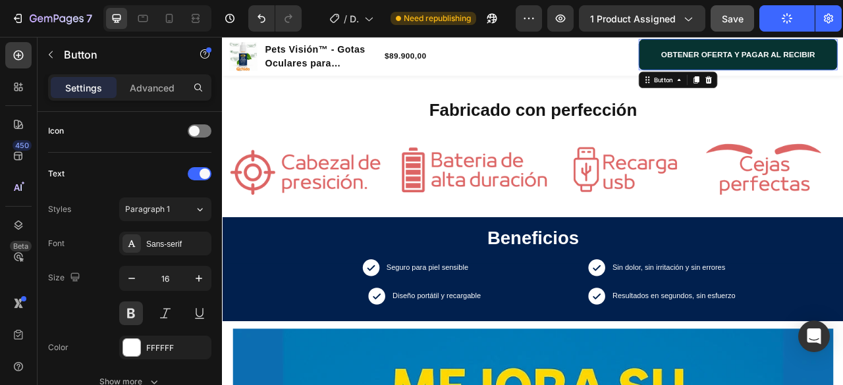
scroll to position [0, 0]
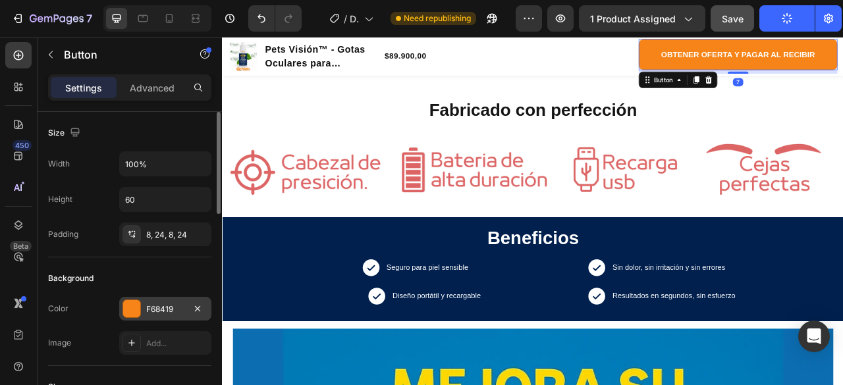
click at [132, 305] on div at bounding box center [131, 308] width 17 height 17
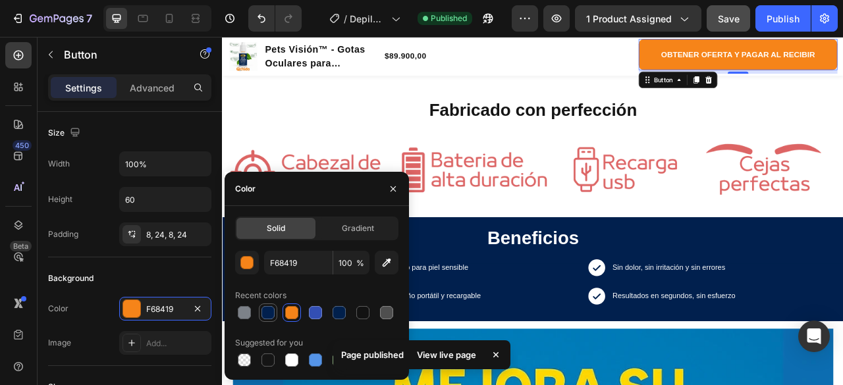
click at [267, 312] on div at bounding box center [267, 312] width 13 height 13
type input "01204E"
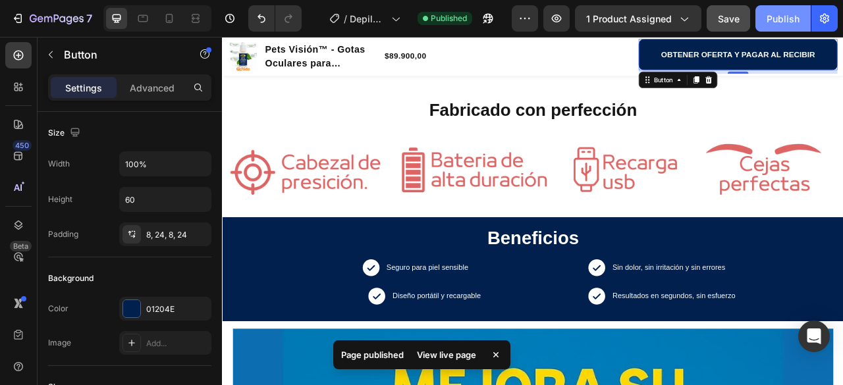
click at [772, 18] on div "Publish" at bounding box center [782, 19] width 33 height 14
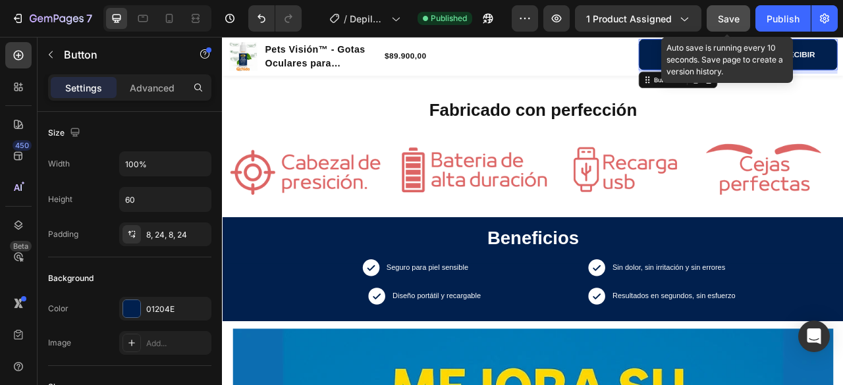
click at [729, 14] on span "Save" at bounding box center [729, 18] width 22 height 11
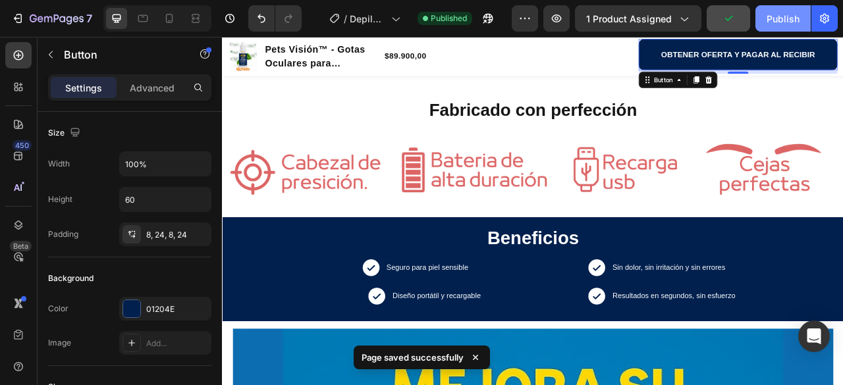
click at [789, 18] on div "Publish" at bounding box center [782, 19] width 33 height 14
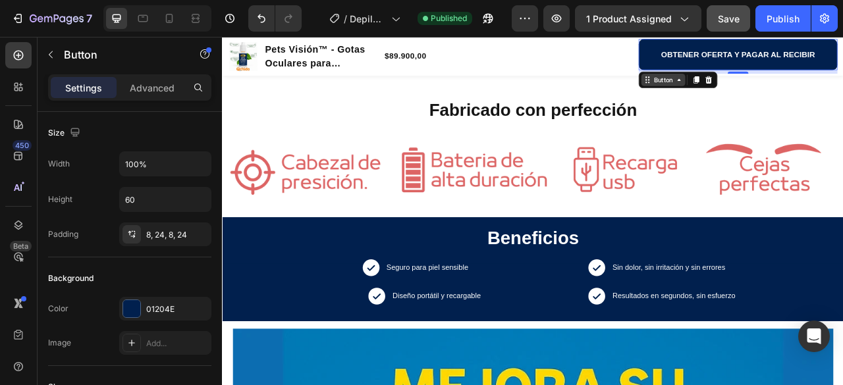
click at [770, 99] on div "Button" at bounding box center [782, 92] width 56 height 16
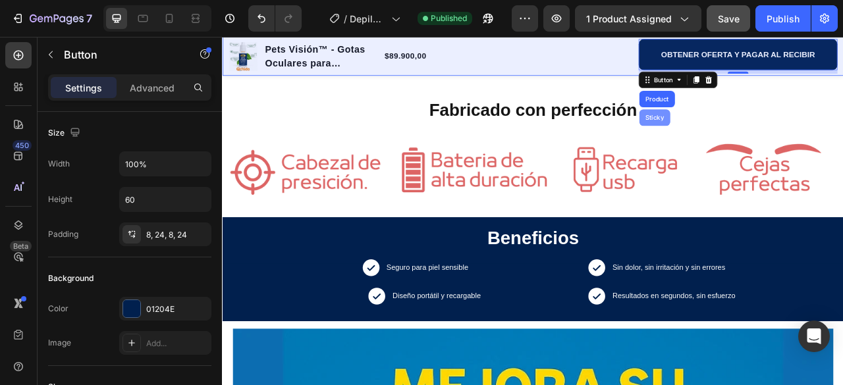
click at [771, 139] on div "Sticky" at bounding box center [771, 140] width 29 height 8
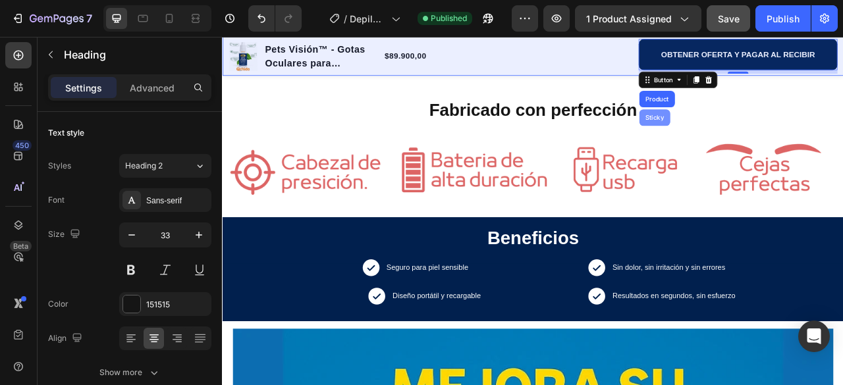
click at [771, 139] on h2 "Fabricado con perfección" at bounding box center [617, 130] width 790 height 31
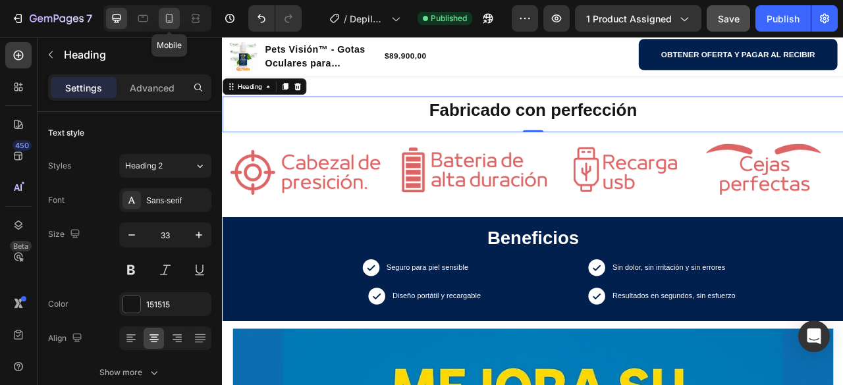
click at [169, 18] on icon at bounding box center [169, 18] width 13 height 13
type input "26"
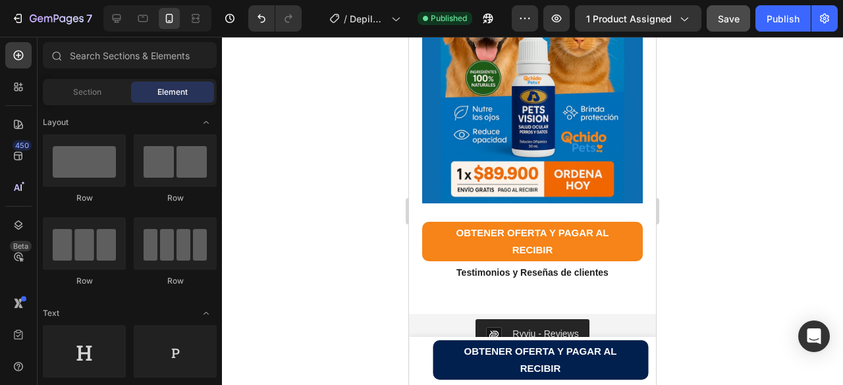
scroll to position [1386, 0]
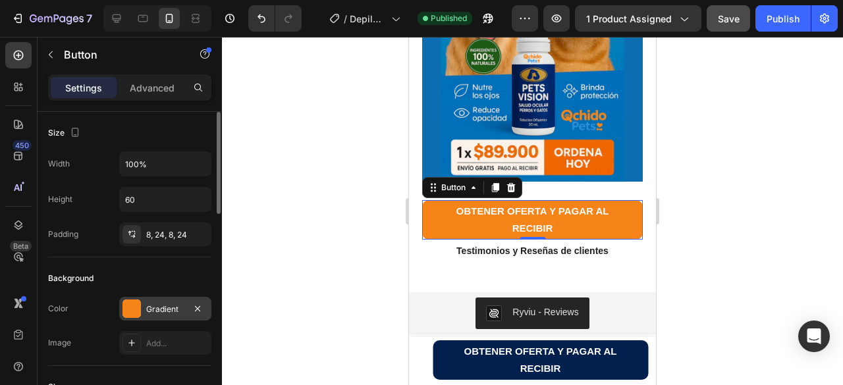
click at [131, 314] on div at bounding box center [131, 309] width 18 height 18
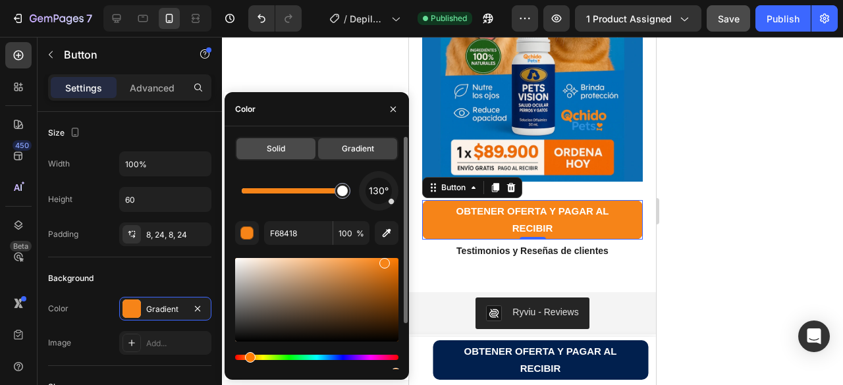
click at [278, 153] on span "Solid" at bounding box center [276, 149] width 18 height 12
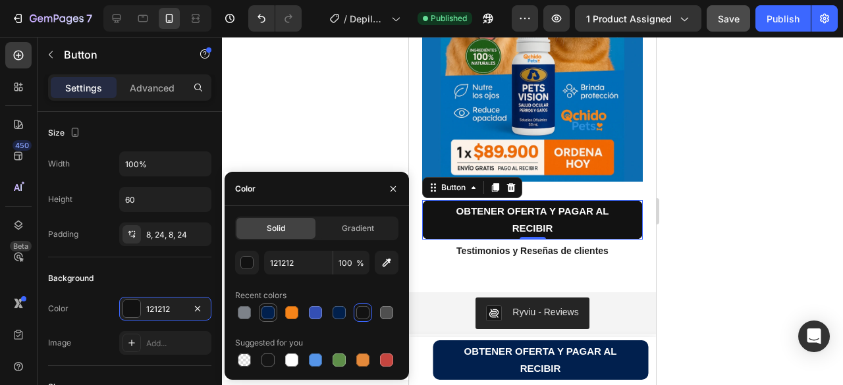
click at [268, 311] on div at bounding box center [267, 312] width 13 height 13
type input "01204E"
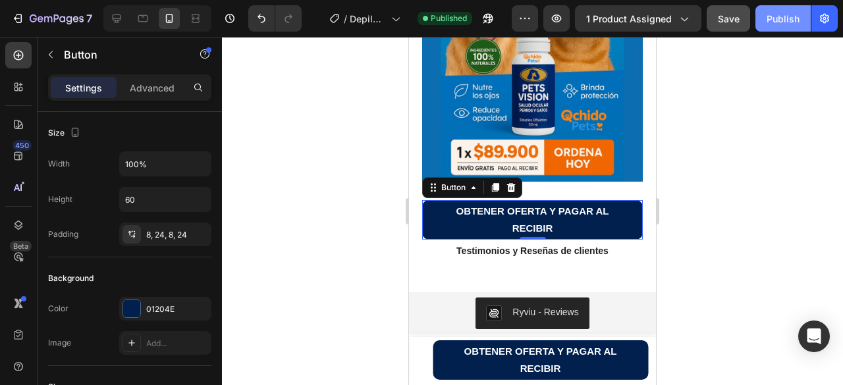
click at [785, 15] on div "Publish" at bounding box center [782, 19] width 33 height 14
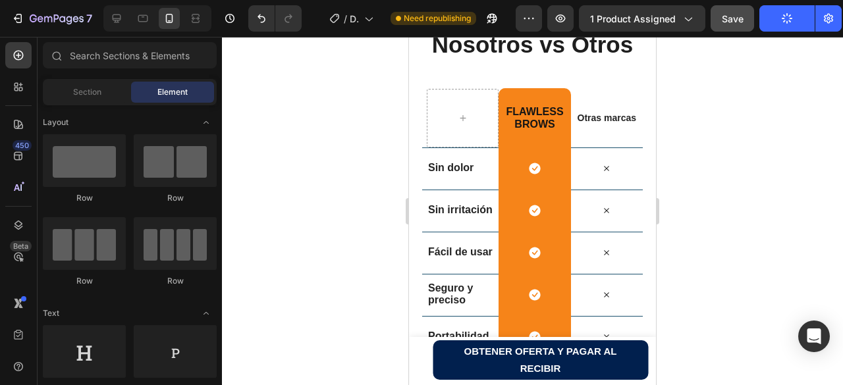
scroll to position [1696, 0]
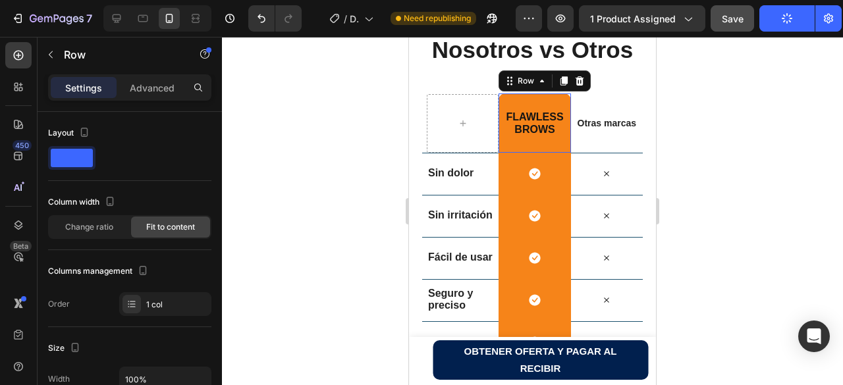
click at [541, 100] on div "Flawless Brows Heading Row 0" at bounding box center [534, 122] width 72 height 59
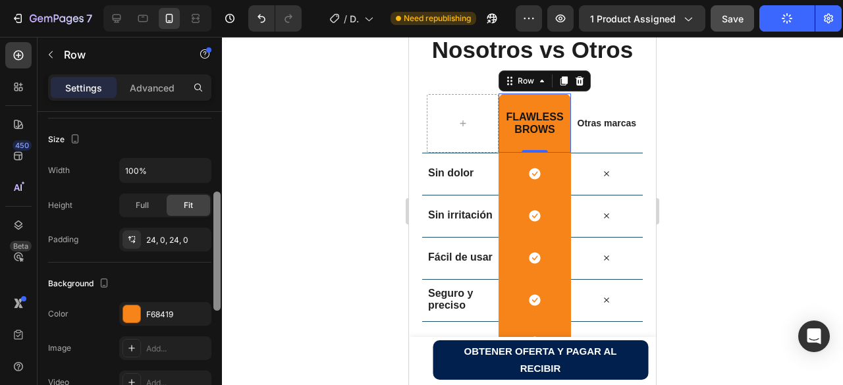
drag, startPoint x: 218, startPoint y: 191, endPoint x: 209, endPoint y: 273, distance: 82.8
click at [209, 273] on div "Layout Column width Change ratio Fit to content Columns management Order 1 col …" at bounding box center [130, 267] width 184 height 311
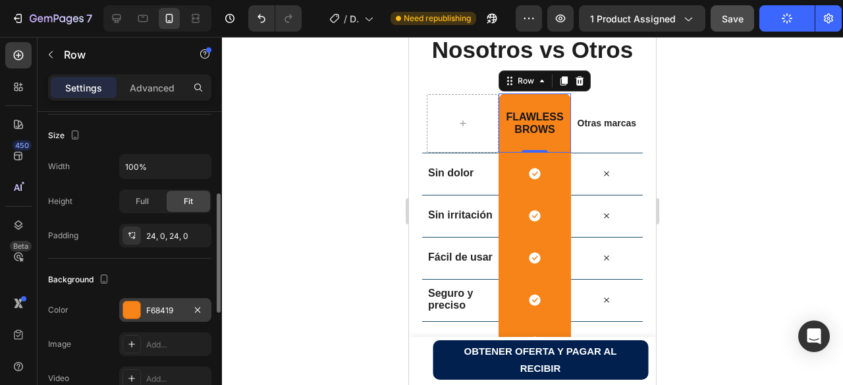
click at [132, 306] on div at bounding box center [131, 309] width 17 height 17
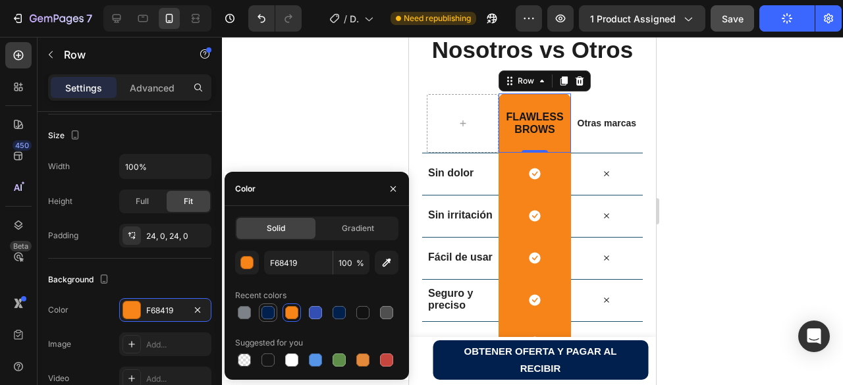
click at [264, 315] on div at bounding box center [267, 312] width 13 height 13
type input "01204E"
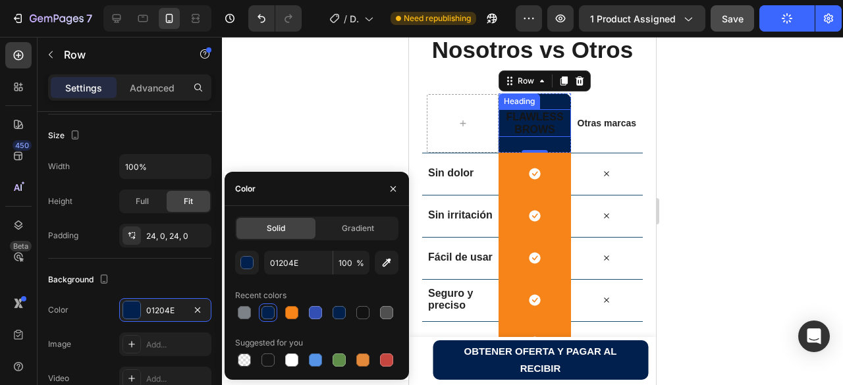
click at [531, 131] on span "Flawless Brows" at bounding box center [534, 123] width 57 height 24
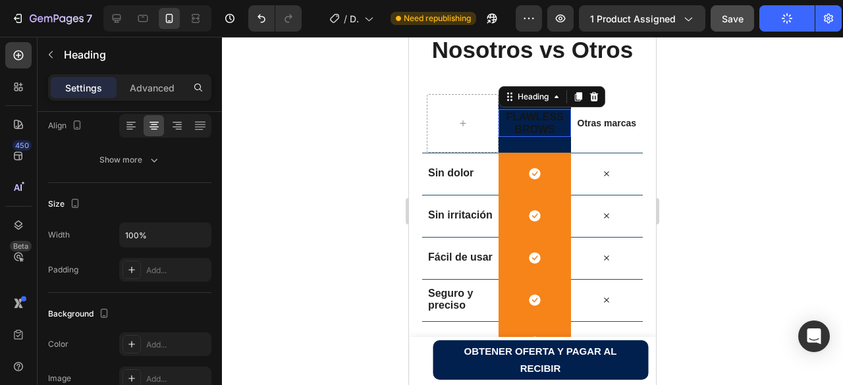
scroll to position [0, 0]
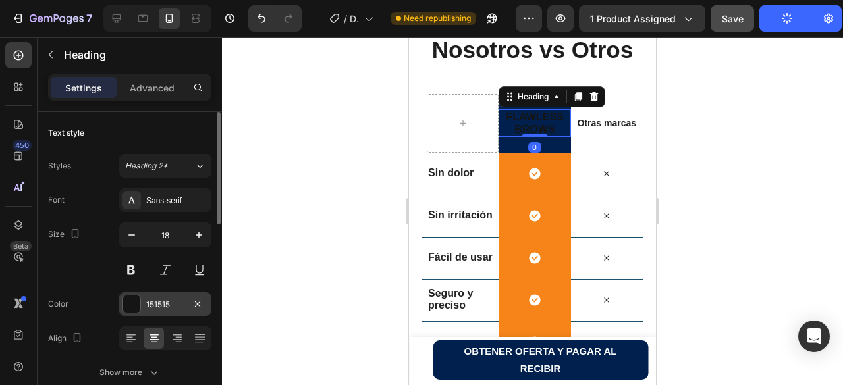
click at [132, 304] on div at bounding box center [131, 304] width 17 height 17
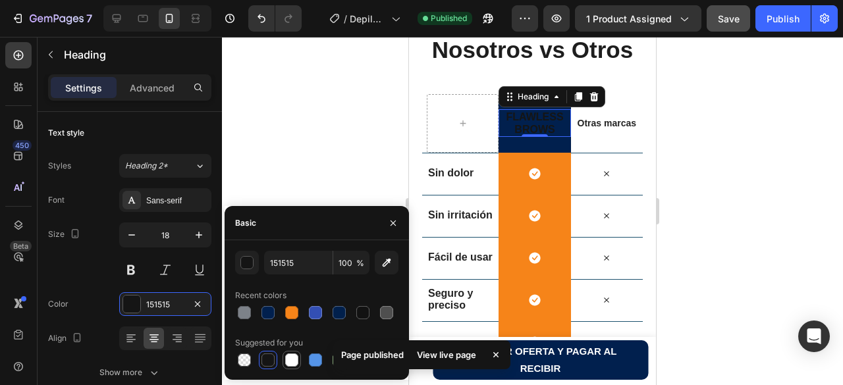
click at [290, 361] on div at bounding box center [291, 360] width 13 height 13
type input "FFFFFF"
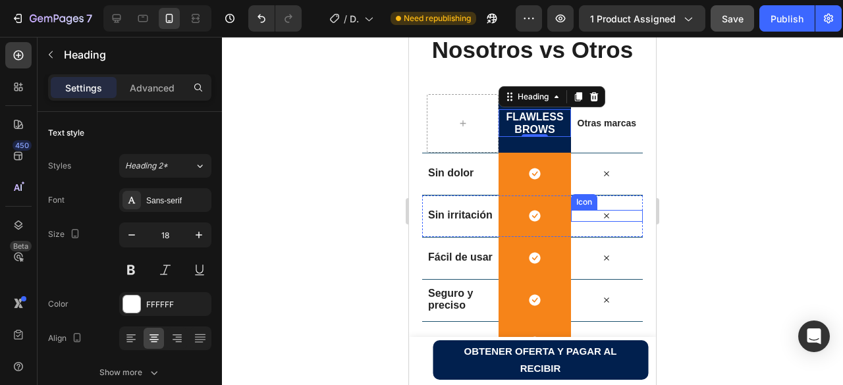
click at [707, 205] on div at bounding box center [532, 211] width 621 height 348
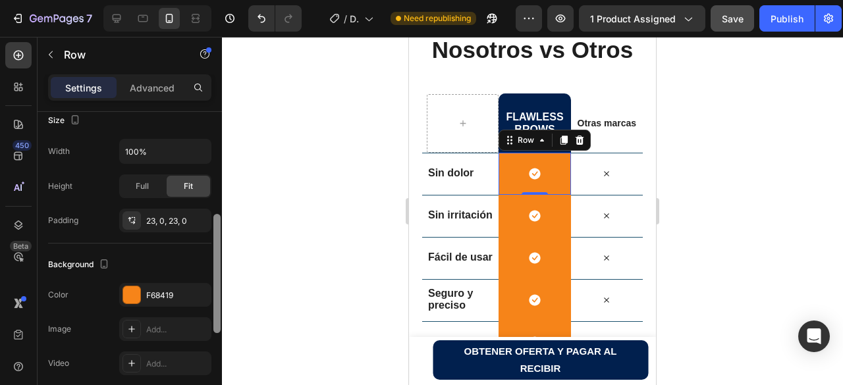
scroll to position [260, 0]
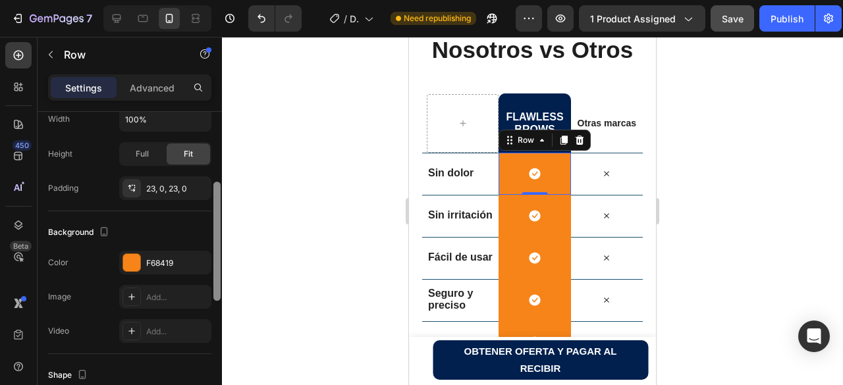
drag, startPoint x: 219, startPoint y: 184, endPoint x: 222, endPoint y: 284, distance: 100.1
click at [222, 0] on div "7 / Depilador de Cejas Need republishing Preview 1 product assigned Save Publis…" at bounding box center [421, 0] width 843 height 0
click at [126, 261] on div at bounding box center [131, 262] width 17 height 17
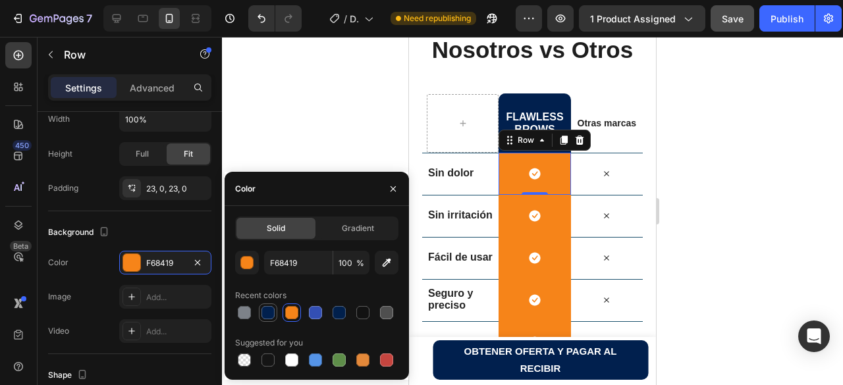
click at [265, 313] on div at bounding box center [267, 312] width 13 height 13
type input "01204E"
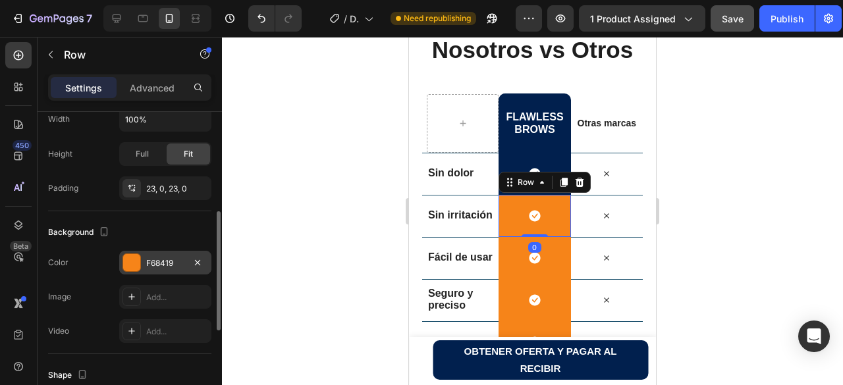
click at [133, 269] on div at bounding box center [131, 262] width 17 height 17
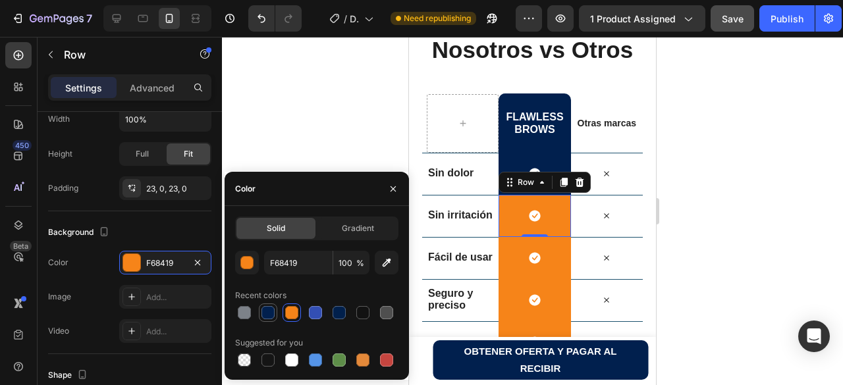
click at [269, 308] on div at bounding box center [267, 312] width 13 height 13
type input "01204E"
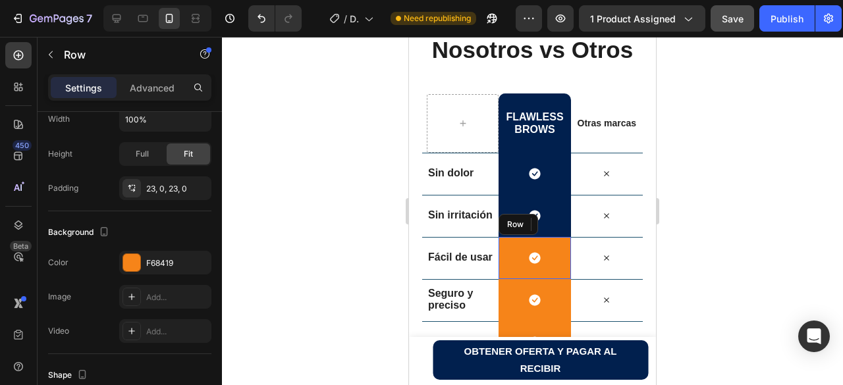
click at [504, 271] on div "Icon Row" at bounding box center [534, 258] width 72 height 42
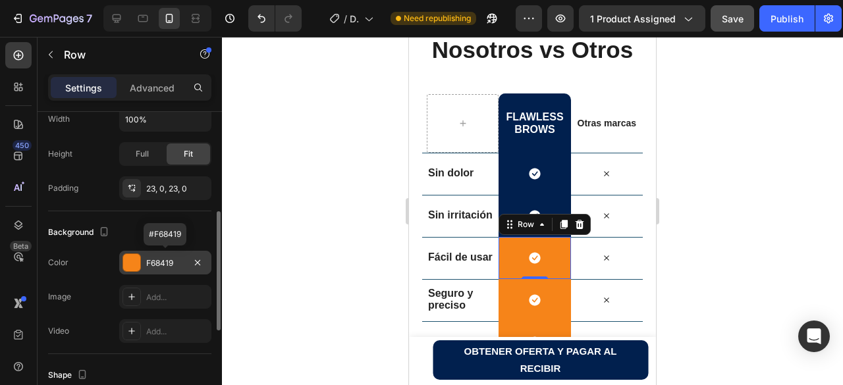
click at [134, 260] on div at bounding box center [131, 262] width 17 height 17
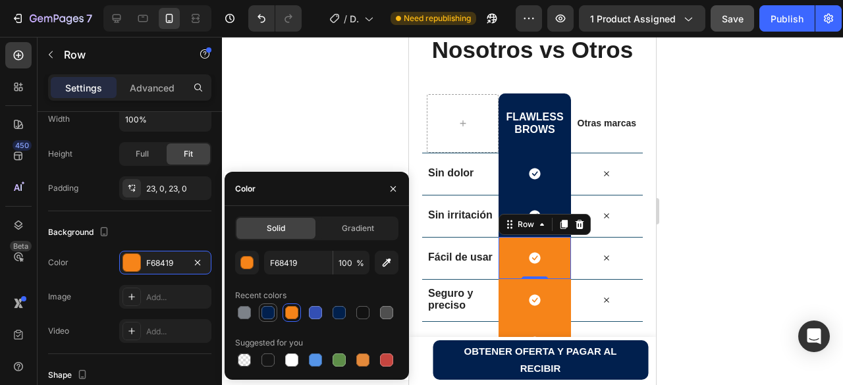
click at [267, 315] on div at bounding box center [267, 312] width 13 height 13
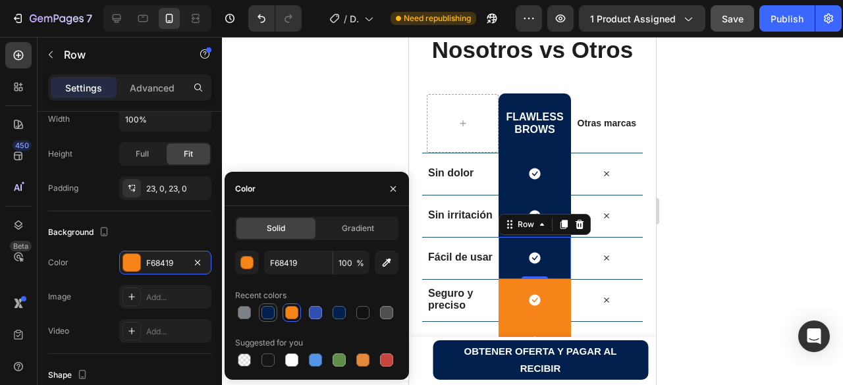
type input "01204E"
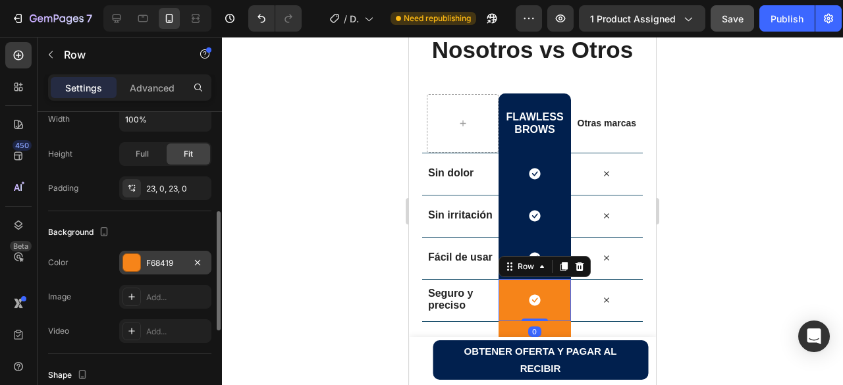
click at [133, 256] on div at bounding box center [131, 262] width 17 height 17
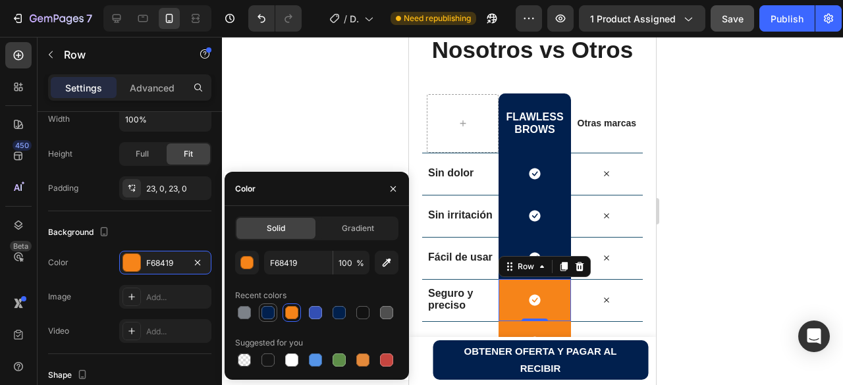
click at [271, 311] on div at bounding box center [267, 312] width 13 height 13
type input "01204E"
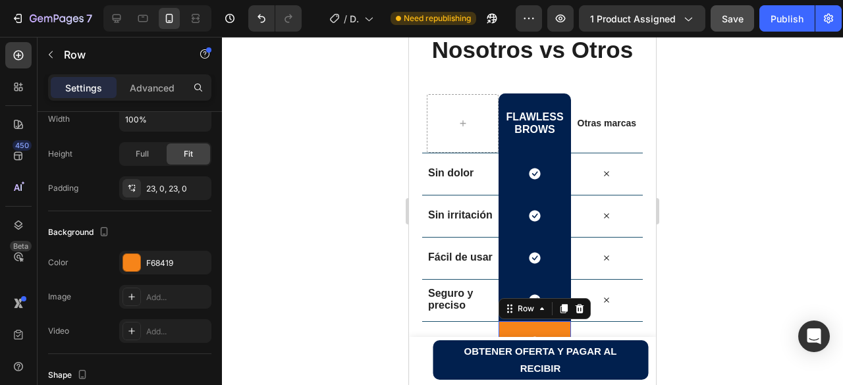
click at [506, 331] on div "Icon Row 0" at bounding box center [534, 342] width 72 height 42
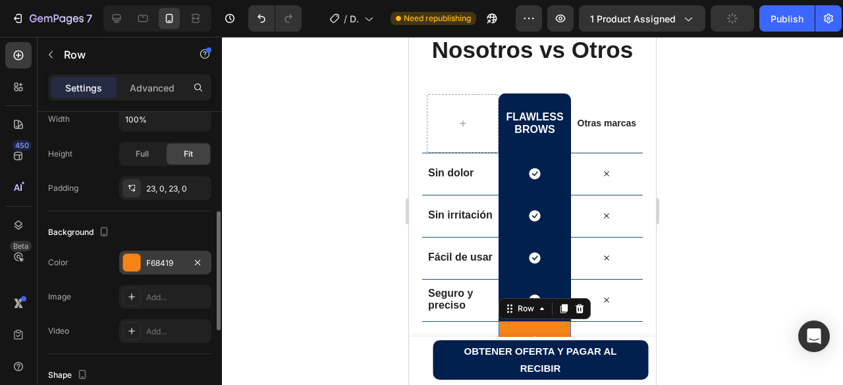
click at [130, 262] on div at bounding box center [131, 262] width 17 height 17
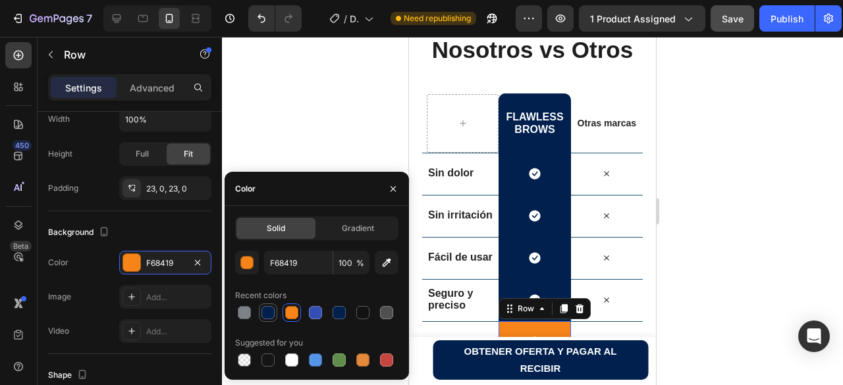
click at [267, 315] on div at bounding box center [267, 312] width 13 height 13
type input "01204E"
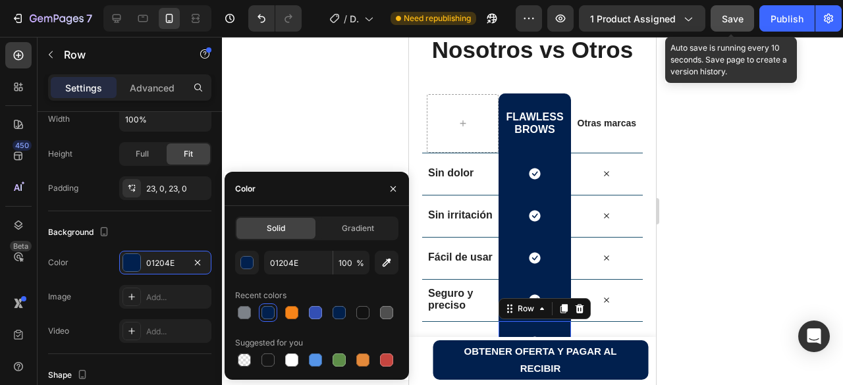
click at [721, 16] on span "Save" at bounding box center [732, 18] width 22 height 11
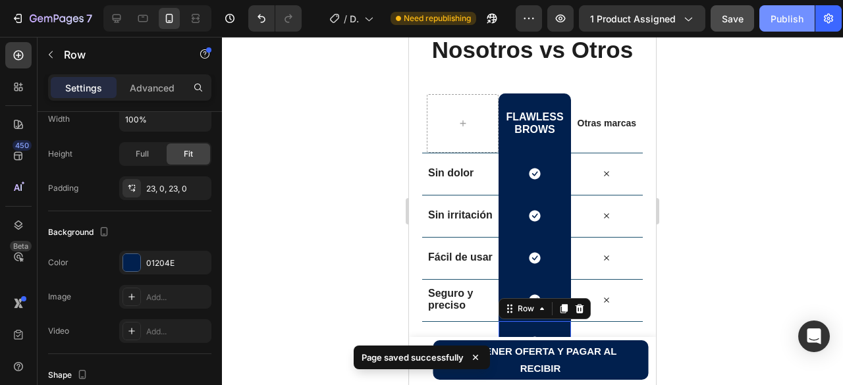
click at [793, 23] on div "Publish" at bounding box center [786, 19] width 33 height 14
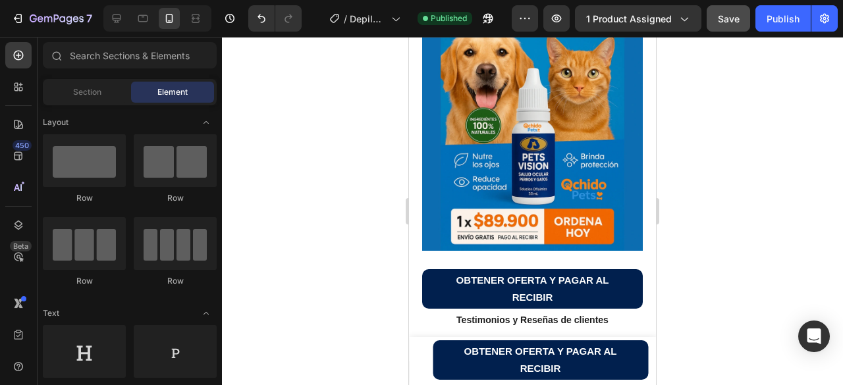
scroll to position [1328, 0]
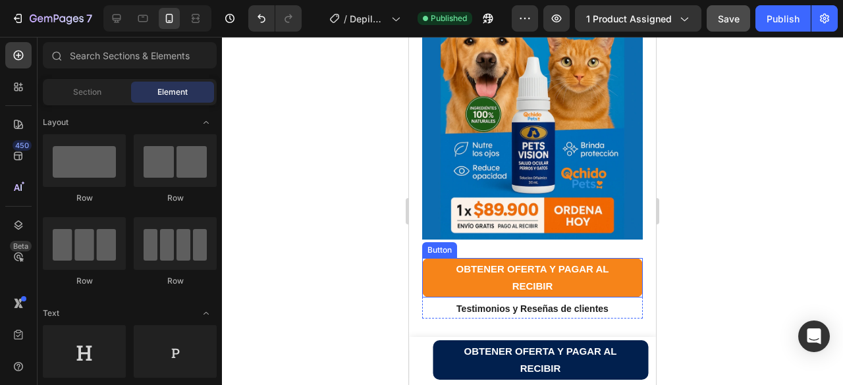
click at [436, 268] on button "OBTENER OFERTA Y PAGAR AL RECIBIR" at bounding box center [532, 277] width 221 height 39
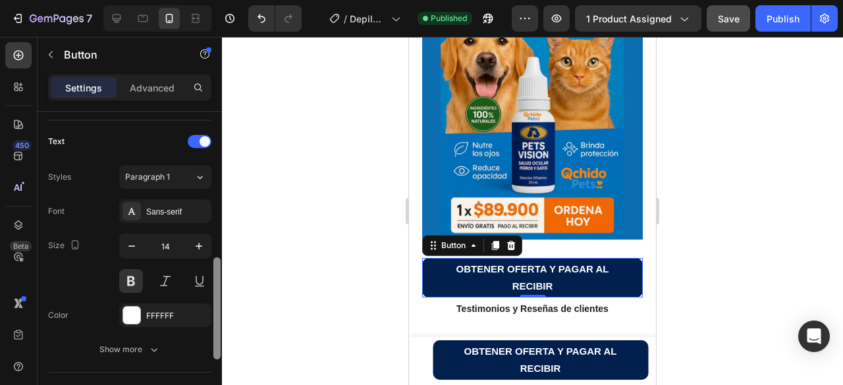
drag, startPoint x: 217, startPoint y: 201, endPoint x: 226, endPoint y: 346, distance: 145.1
click at [226, 0] on div "7 / Depilador de Cejas Published Preview 1 product assigned Save Publish 450 Be…" at bounding box center [421, 0] width 843 height 0
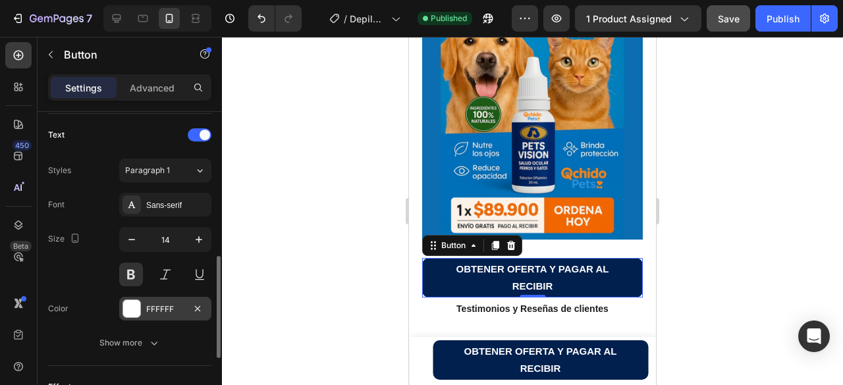
click at [134, 309] on div at bounding box center [131, 308] width 17 height 17
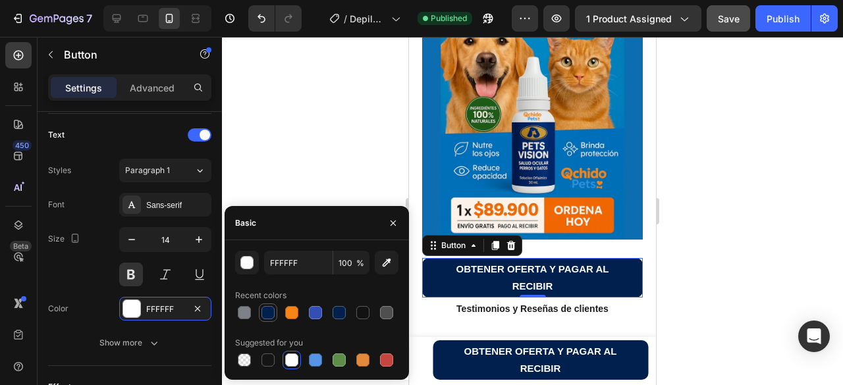
click at [263, 315] on div at bounding box center [267, 312] width 13 height 13
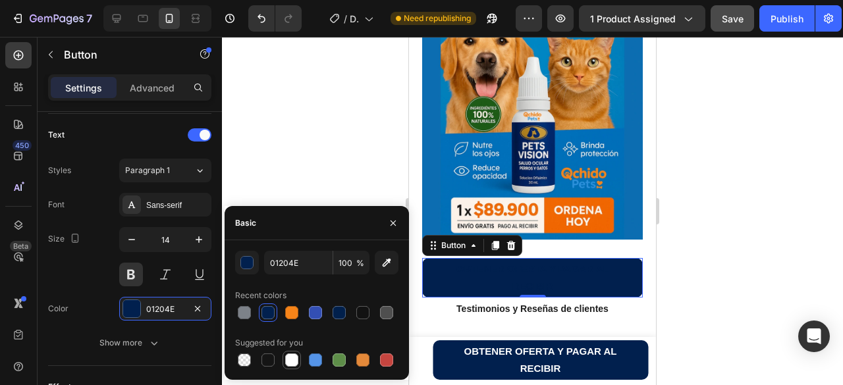
click at [292, 362] on div at bounding box center [291, 360] width 13 height 13
type input "FFFFFF"
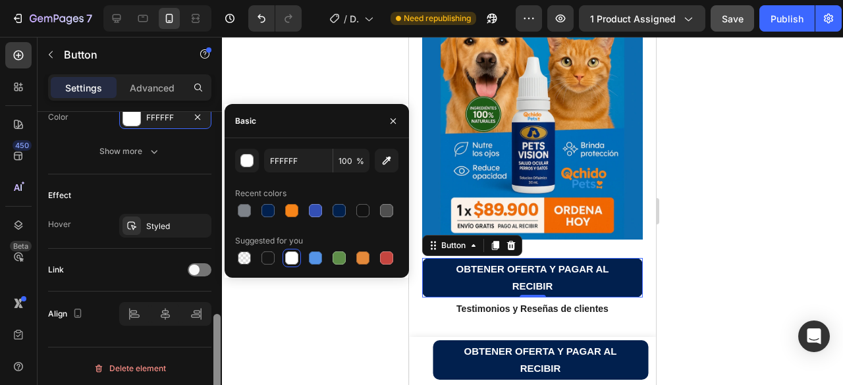
scroll to position [633, 0]
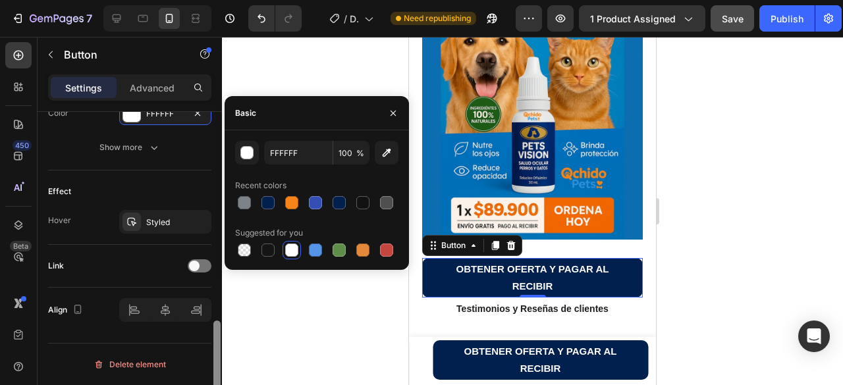
drag, startPoint x: 219, startPoint y: 273, endPoint x: 219, endPoint y: 346, distance: 72.4
click at [218, 344] on div at bounding box center [216, 372] width 7 height 102
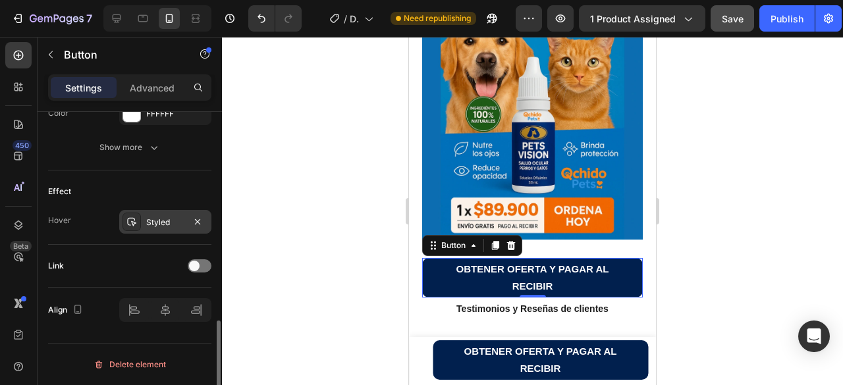
click at [132, 219] on icon at bounding box center [131, 222] width 11 height 11
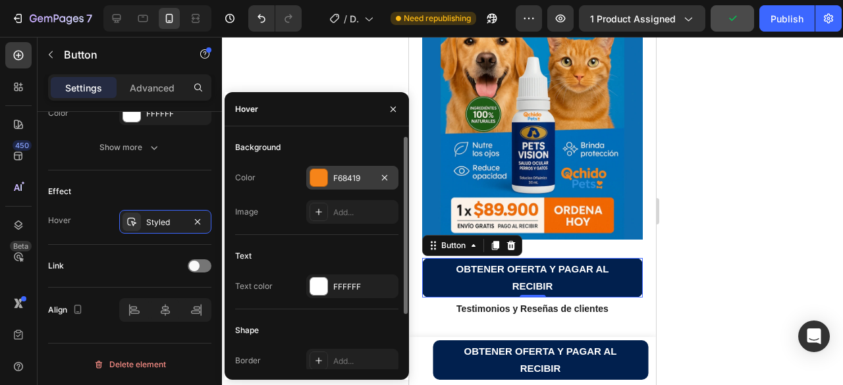
click at [316, 179] on div at bounding box center [318, 177] width 17 height 17
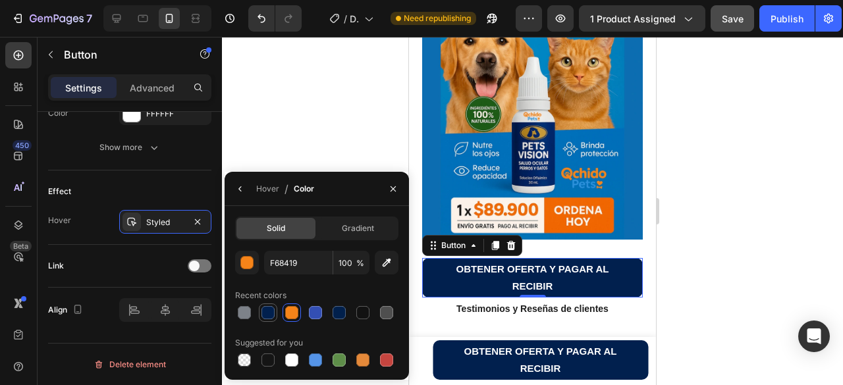
click at [268, 315] on div at bounding box center [267, 312] width 13 height 13
type input "01204E"
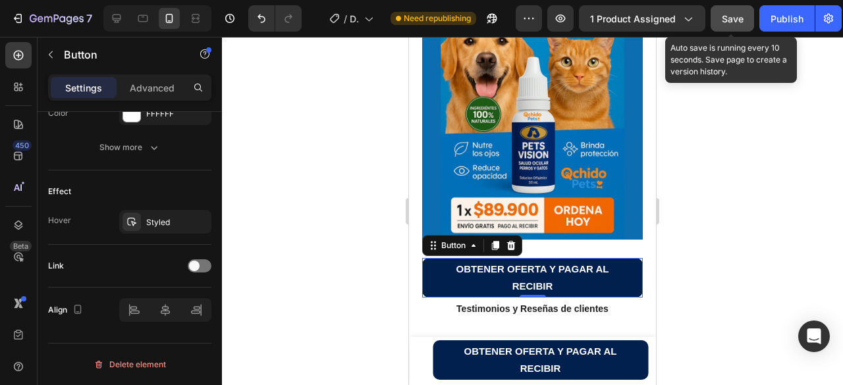
click at [735, 14] on span "Save" at bounding box center [732, 18] width 22 height 11
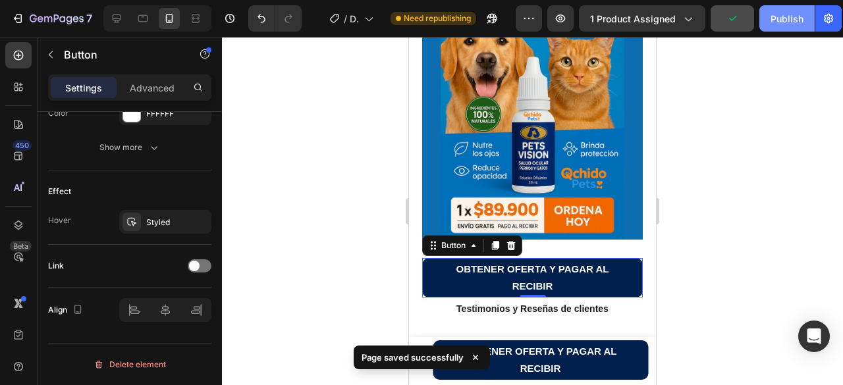
click at [785, 23] on div "Publish" at bounding box center [786, 19] width 33 height 14
